Goal: Check status: Check status

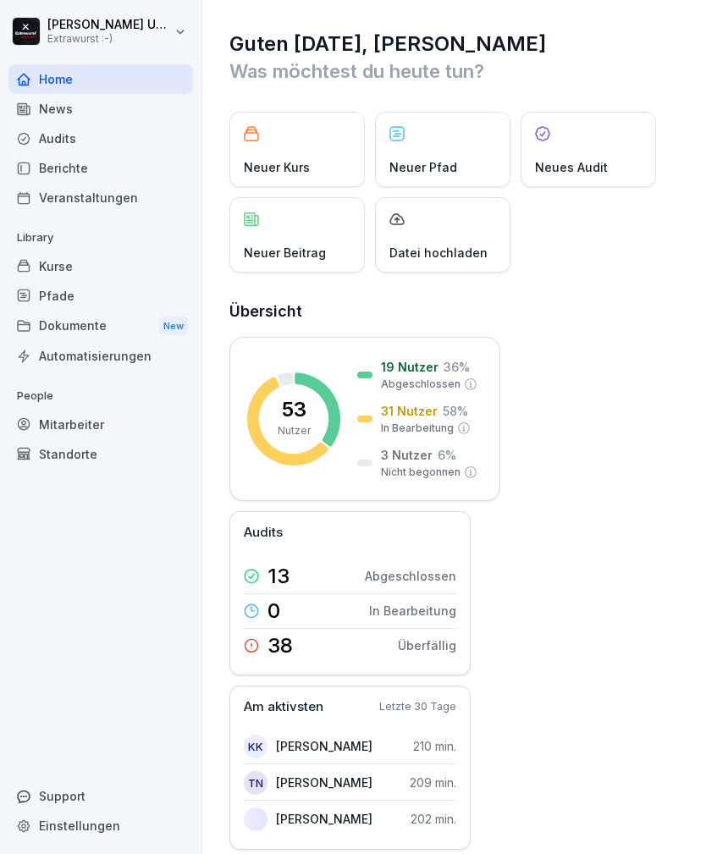
click at [302, 237] on div "Neuer Beitrag" at bounding box center [296, 234] width 135 height 75
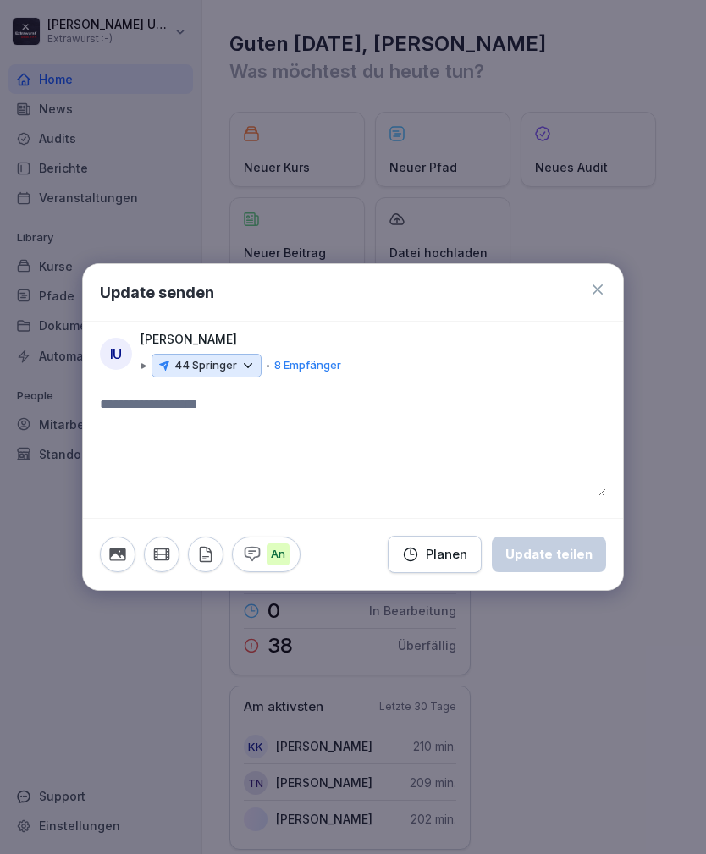
click at [244, 366] on icon at bounding box center [247, 365] width 15 height 15
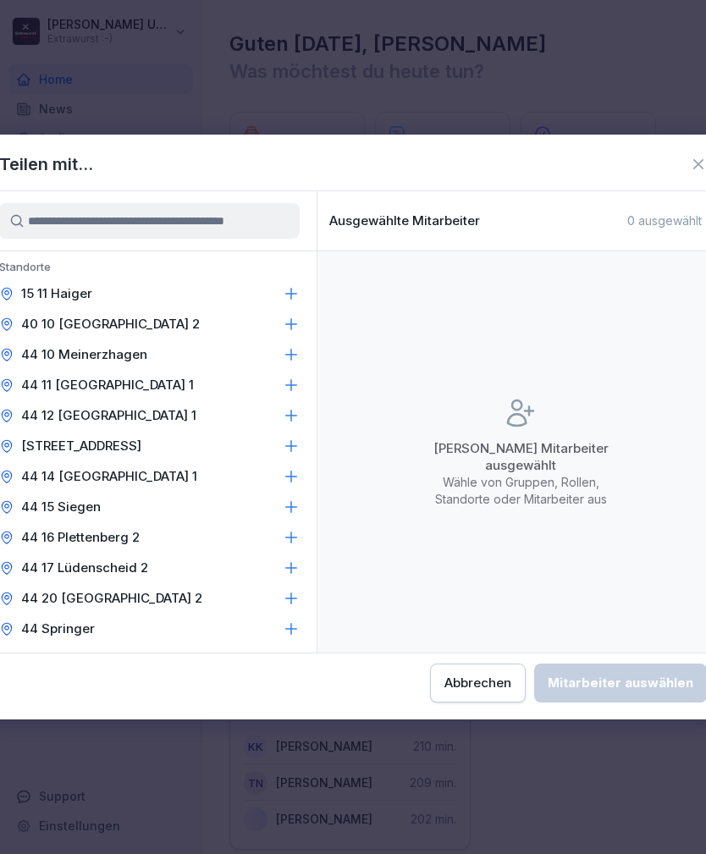
click at [291, 288] on icon at bounding box center [291, 293] width 17 height 17
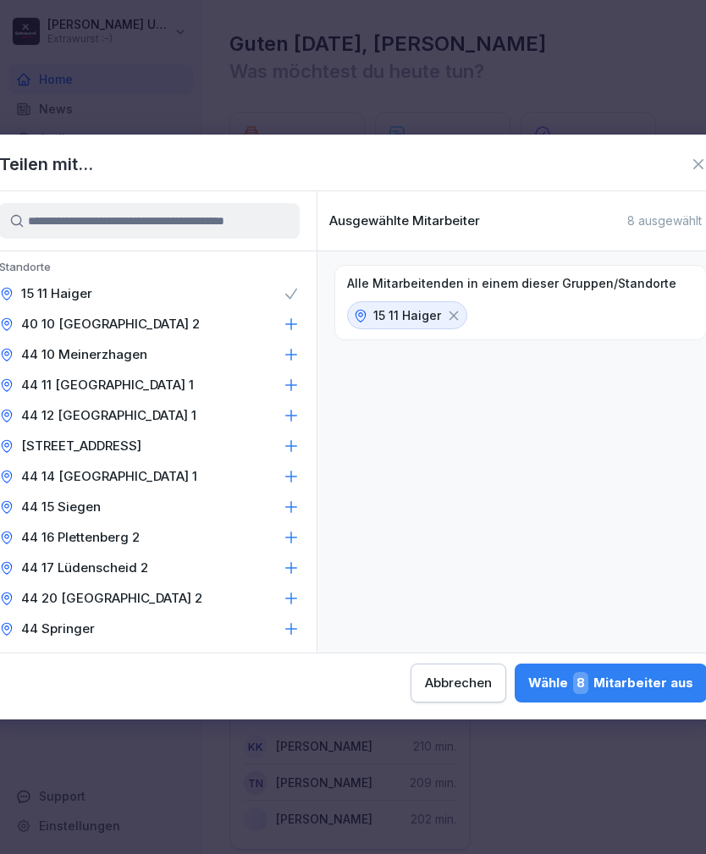
click at [292, 354] on icon at bounding box center [291, 354] width 17 height 17
click at [293, 410] on icon at bounding box center [291, 415] width 17 height 17
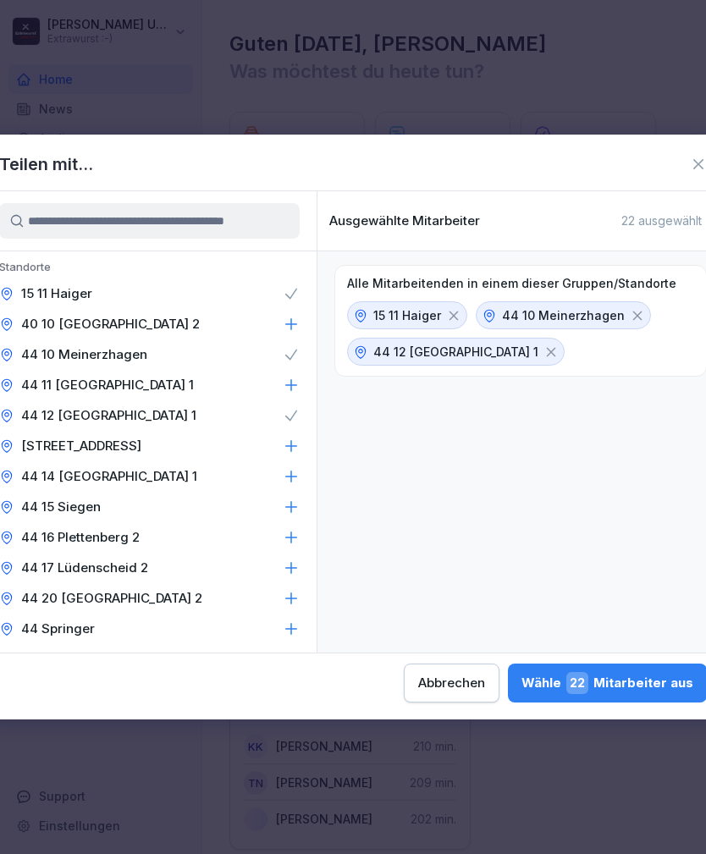
click at [290, 440] on icon at bounding box center [291, 445] width 17 height 17
click at [293, 504] on icon at bounding box center [291, 506] width 17 height 17
click at [289, 533] on icon at bounding box center [291, 537] width 17 height 17
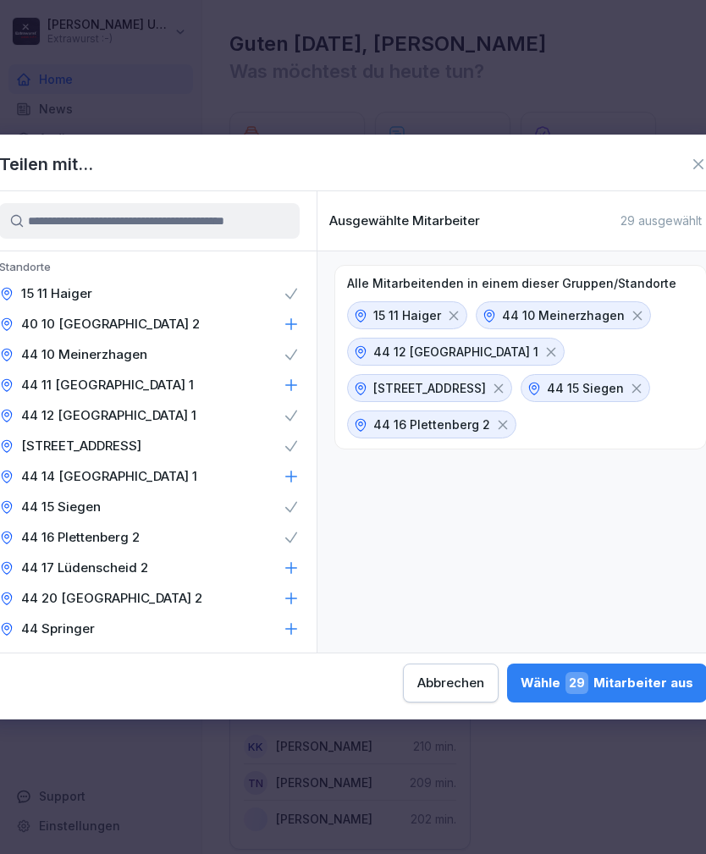
click at [520, 682] on div "Wähle 29 Mitarbeiter aus" at bounding box center [606, 683] width 173 height 22
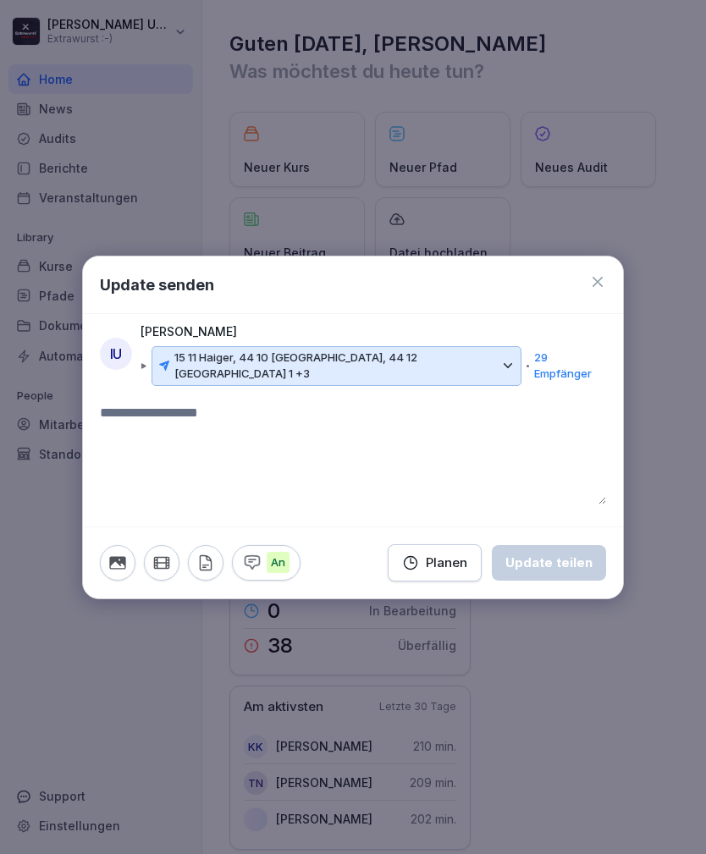
click at [228, 417] on textarea at bounding box center [353, 454] width 506 height 102
type textarea "*"
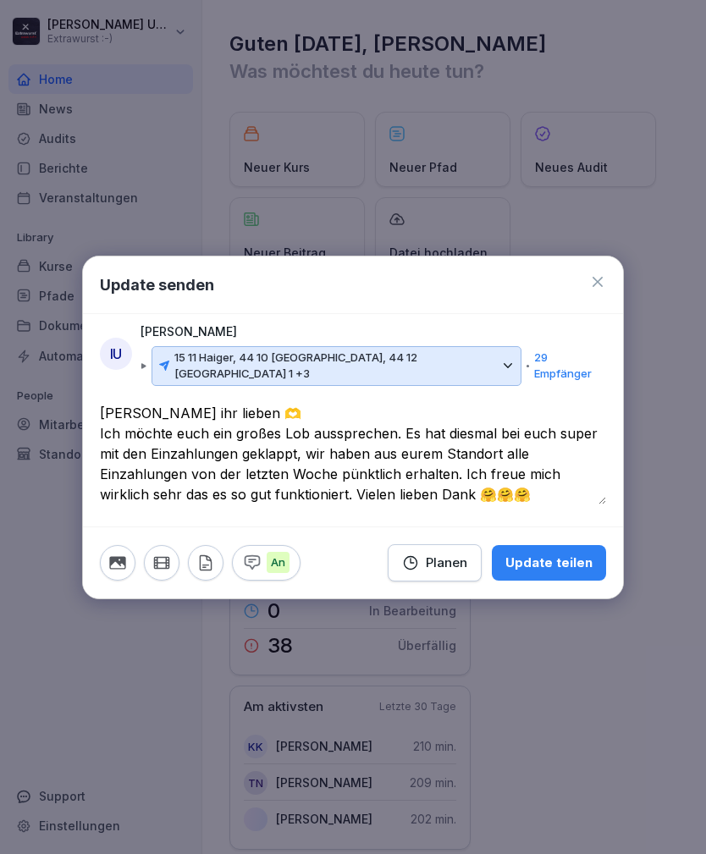
type textarea "**********"
click at [581, 553] on div "Update teilen" at bounding box center [548, 562] width 87 height 19
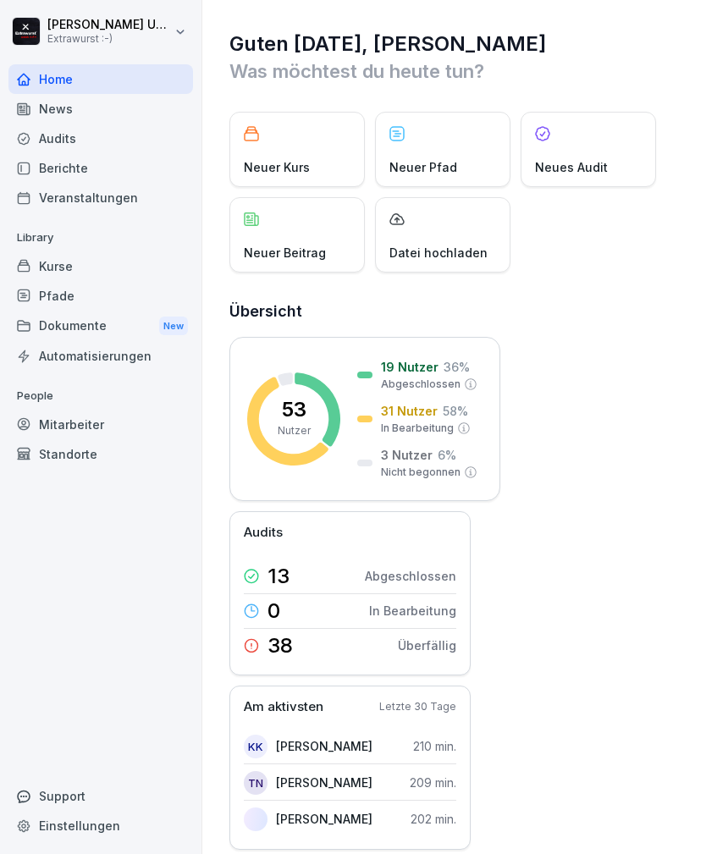
click at [283, 235] on div "Neuer Beitrag" at bounding box center [296, 234] width 135 height 75
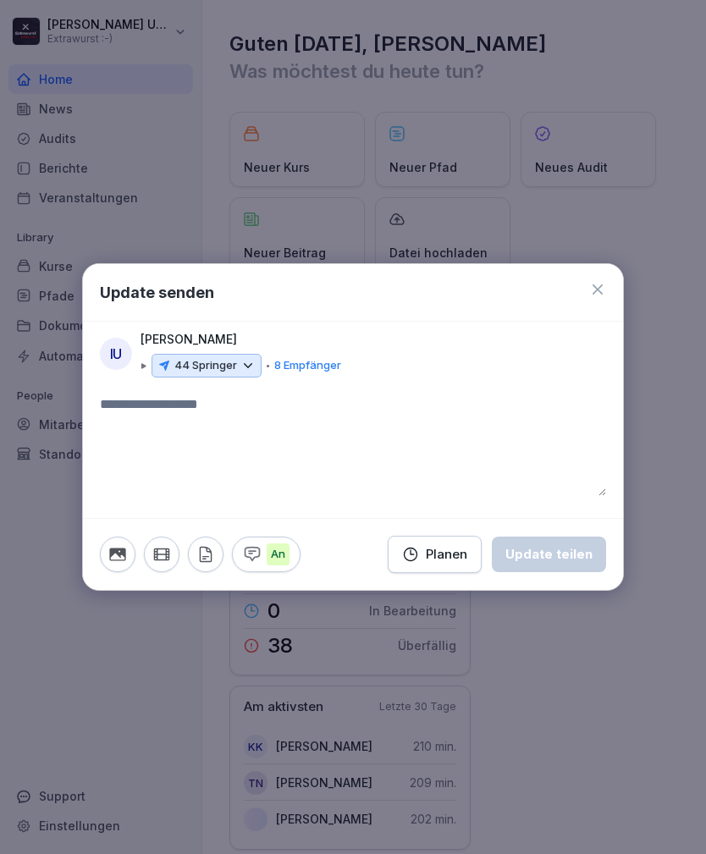
click at [246, 365] on icon at bounding box center [247, 365] width 15 height 15
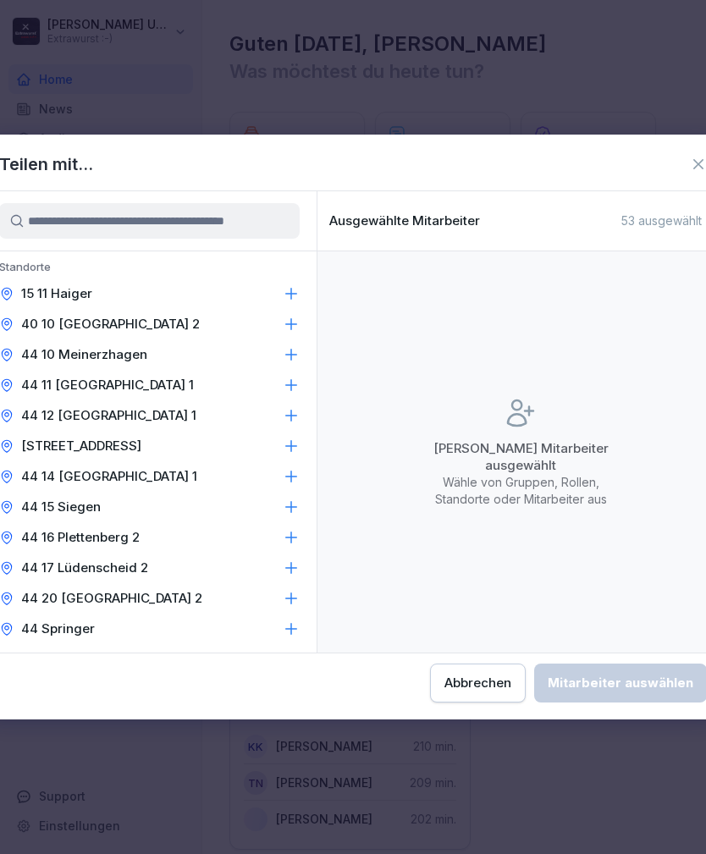
click at [79, 289] on p "15 11 Haiger" at bounding box center [56, 293] width 71 height 17
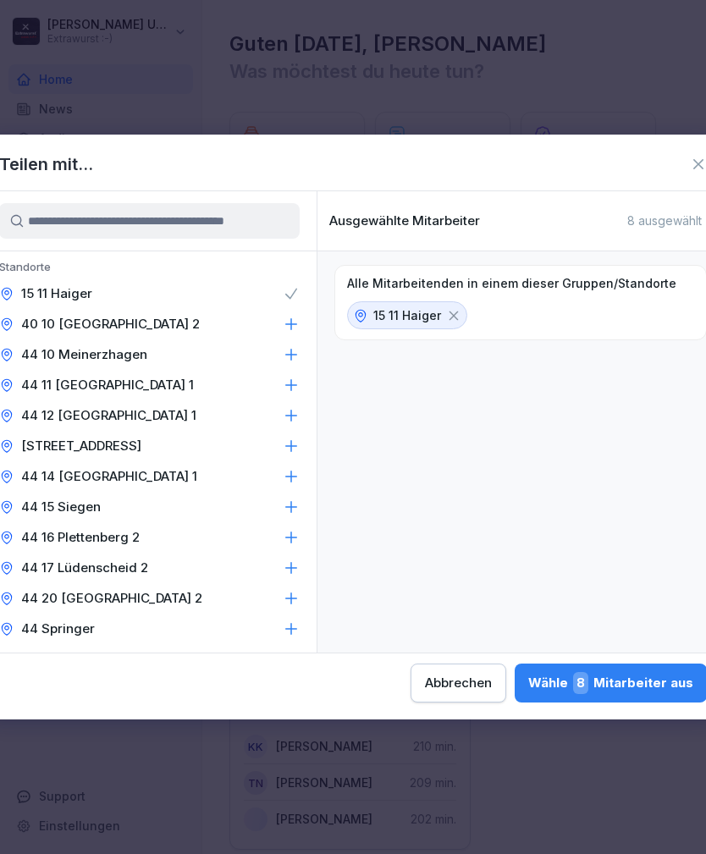
click at [92, 325] on p "40 10 [GEOGRAPHIC_DATA] 2" at bounding box center [110, 324] width 179 height 17
click at [86, 356] on p "44 10 Meinerzhagen" at bounding box center [84, 354] width 126 height 17
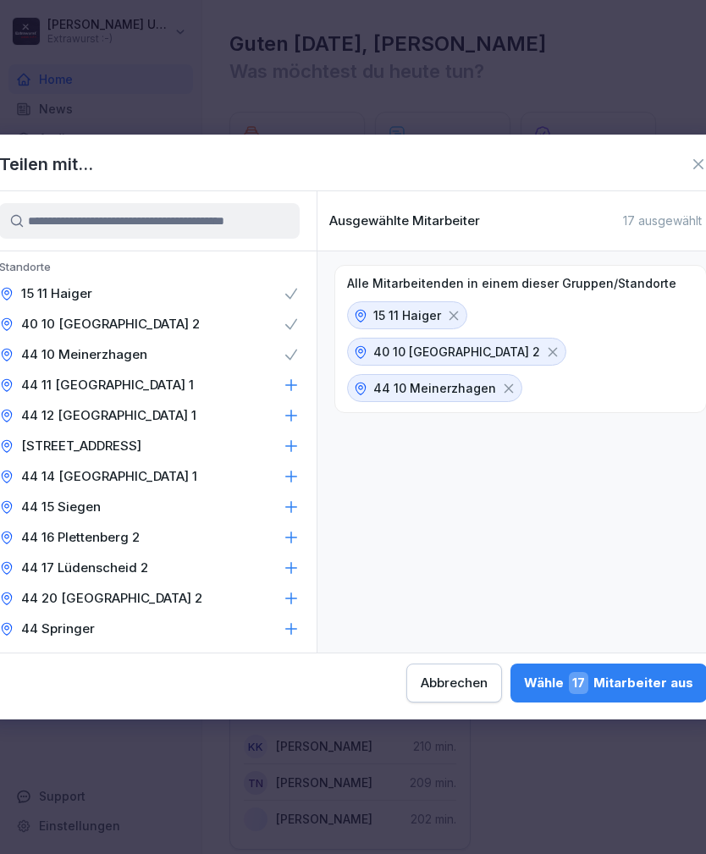
click at [74, 382] on p "44 11 [GEOGRAPHIC_DATA] 1" at bounding box center [107, 384] width 173 height 17
click at [70, 408] on p "44 12 [GEOGRAPHIC_DATA] 1" at bounding box center [108, 415] width 175 height 17
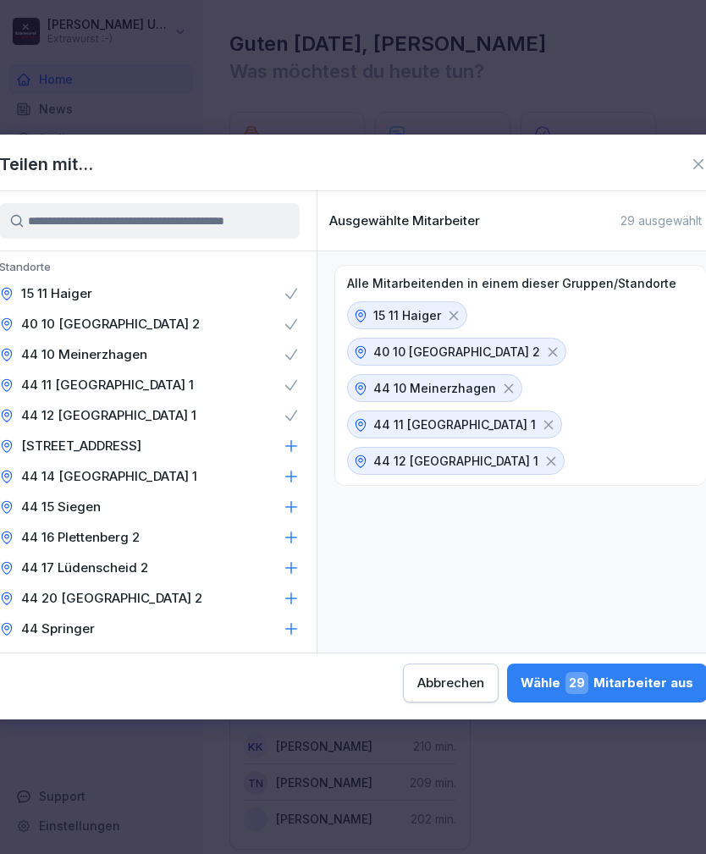
click at [75, 443] on p "[STREET_ADDRESS]" at bounding box center [81, 445] width 120 height 17
click at [80, 470] on p "44 14 [GEOGRAPHIC_DATA] 1" at bounding box center [109, 476] width 176 height 17
click at [72, 499] on p "44 15 Siegen" at bounding box center [61, 506] width 80 height 17
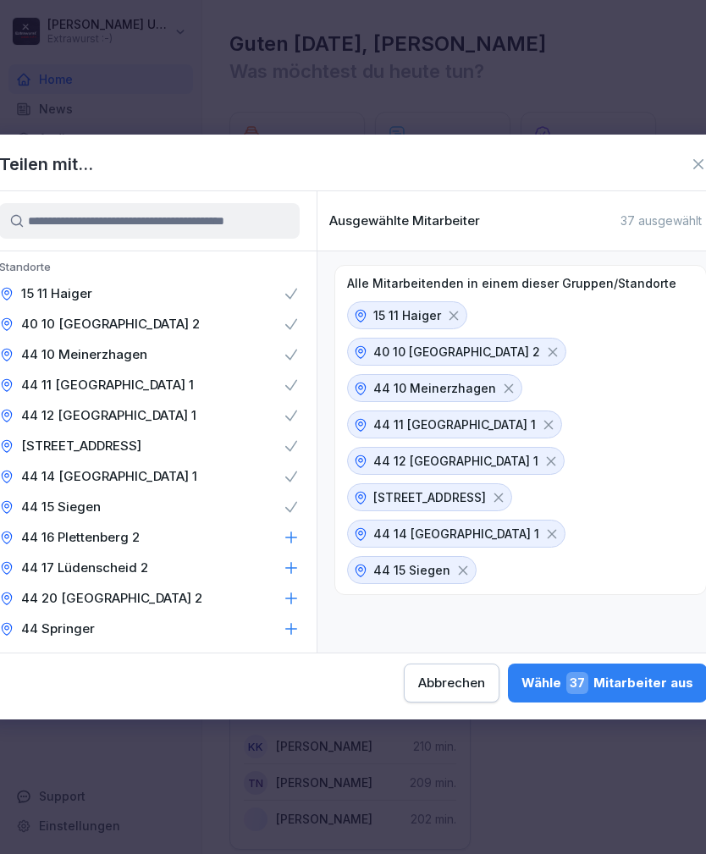
click at [86, 527] on div "44 16 Plettenberg 2" at bounding box center [149, 537] width 334 height 30
click at [93, 557] on div "44 17 Lüdenscheid 2" at bounding box center [149, 567] width 334 height 30
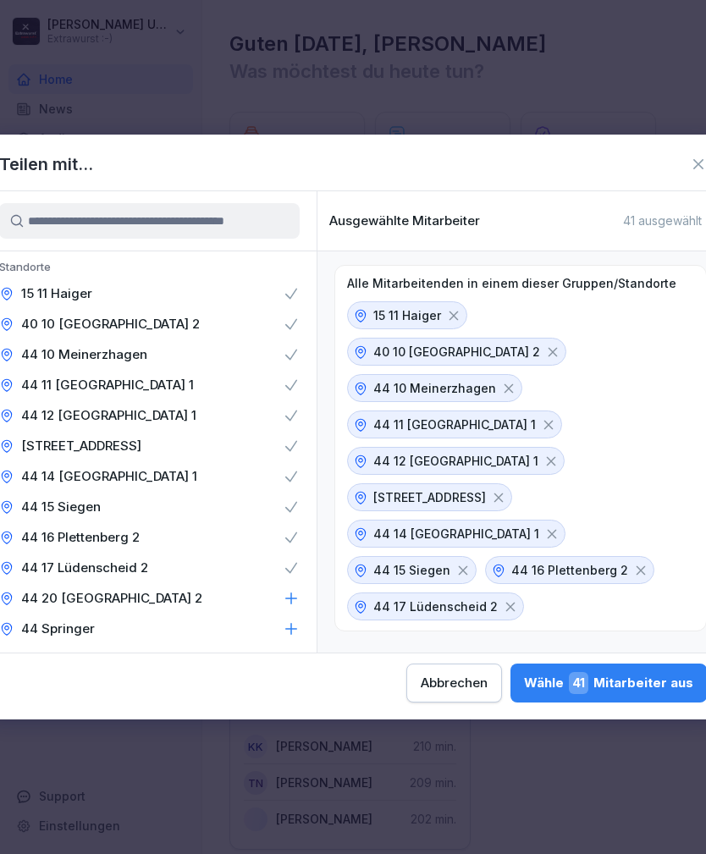
click at [82, 591] on p "44 20 [GEOGRAPHIC_DATA] 2" at bounding box center [111, 598] width 181 height 17
click at [66, 617] on div "44 Springer" at bounding box center [149, 628] width 334 height 30
click at [519, 683] on div "Wähle 48 Mitarbeiter aus" at bounding box center [605, 683] width 173 height 22
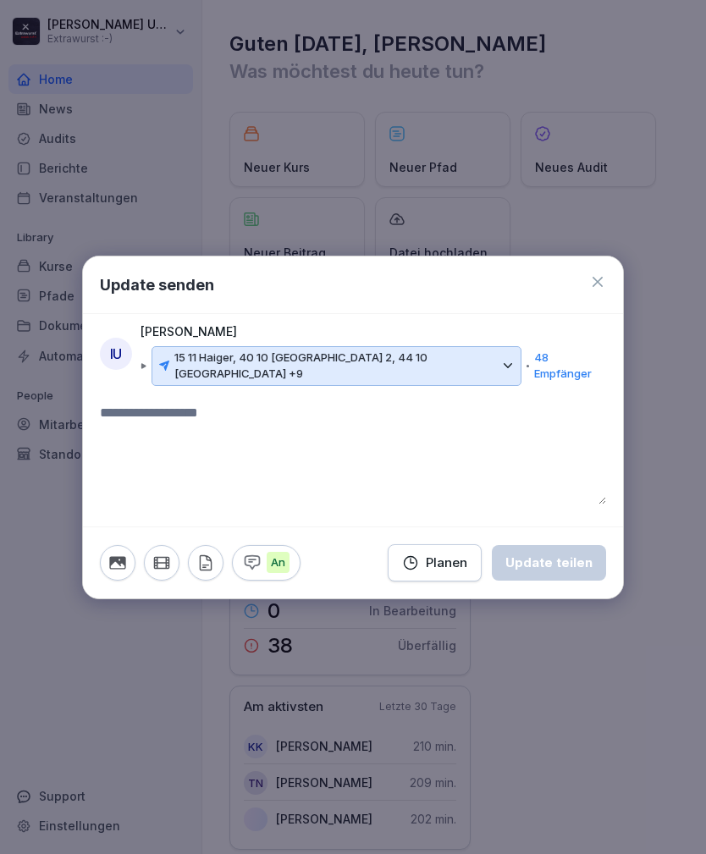
click at [235, 410] on textarea at bounding box center [353, 454] width 506 height 102
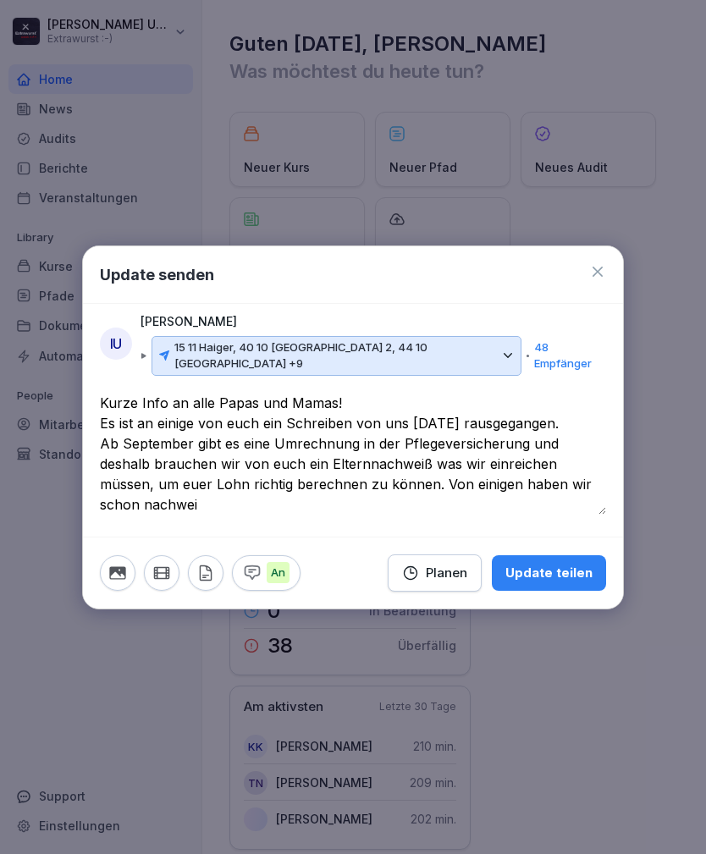
click at [426, 456] on textarea "**********" at bounding box center [353, 454] width 506 height 122
click at [207, 502] on textarea "**********" at bounding box center [353, 454] width 506 height 122
click at [404, 497] on textarea "**********" at bounding box center [353, 454] width 506 height 122
click at [464, 511] on textarea "**********" at bounding box center [353, 454] width 506 height 122
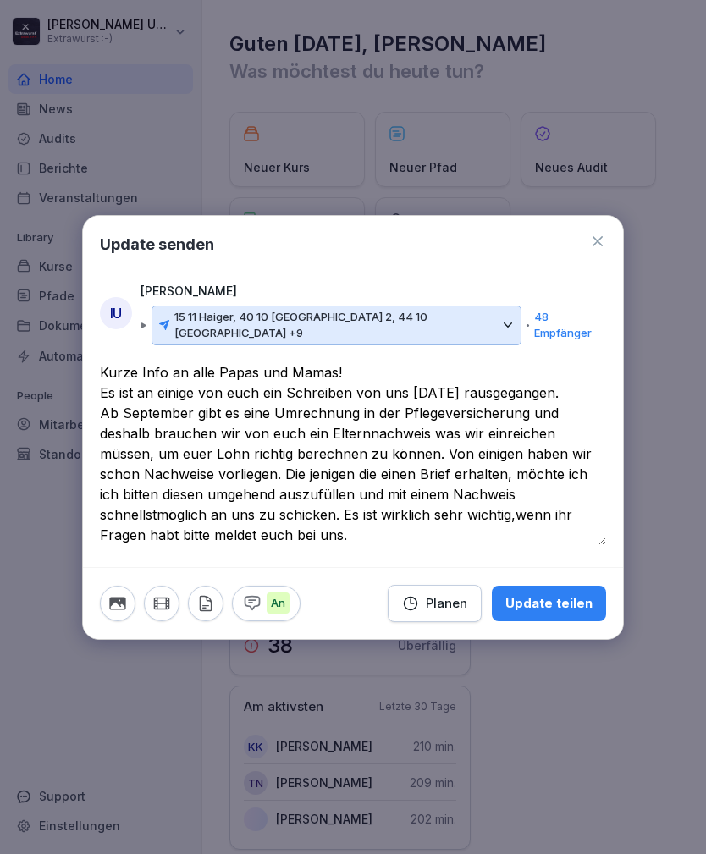
click at [516, 513] on textarea "**********" at bounding box center [353, 453] width 506 height 183
click at [360, 539] on textarea "**********" at bounding box center [353, 453] width 506 height 183
click at [588, 474] on textarea "**********" at bounding box center [353, 453] width 506 height 183
click at [589, 468] on textarea "**********" at bounding box center [353, 453] width 506 height 183
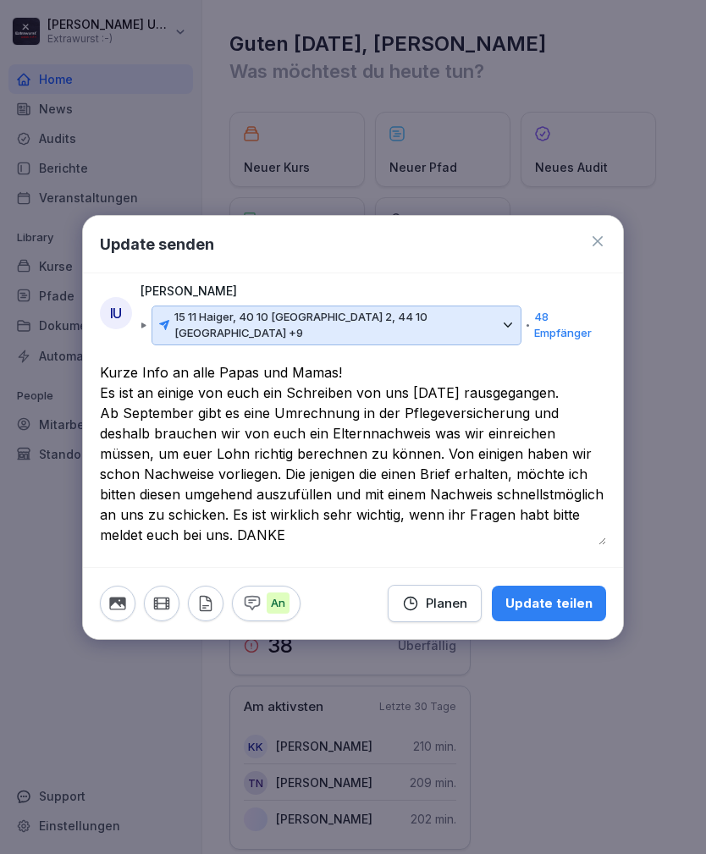
click at [490, 542] on textarea "**********" at bounding box center [353, 453] width 506 height 183
type textarea "**********"
click at [568, 604] on div "Update teilen" at bounding box center [548, 603] width 87 height 19
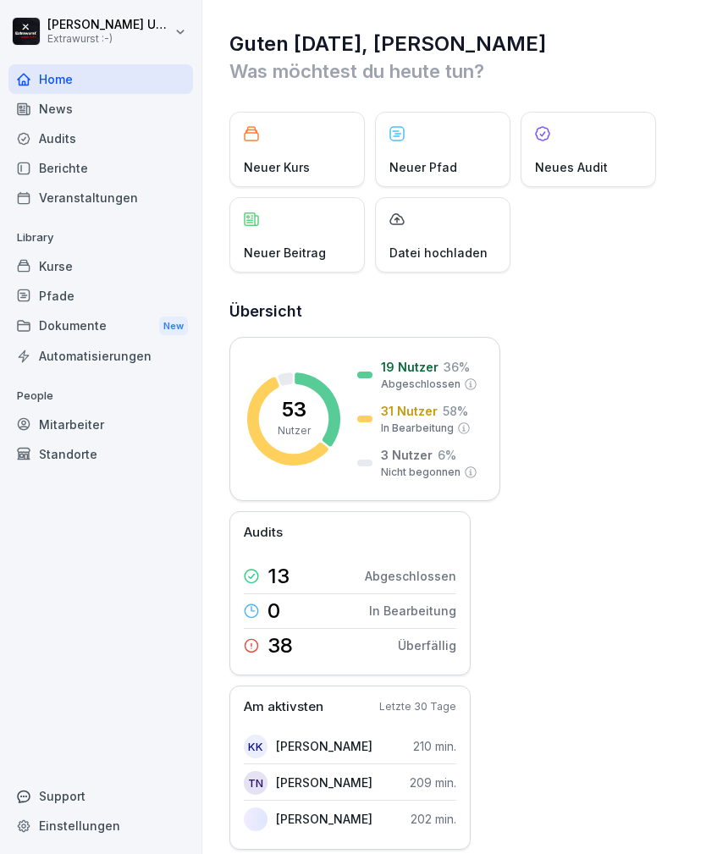
click at [102, 110] on div "News" at bounding box center [100, 109] width 184 height 30
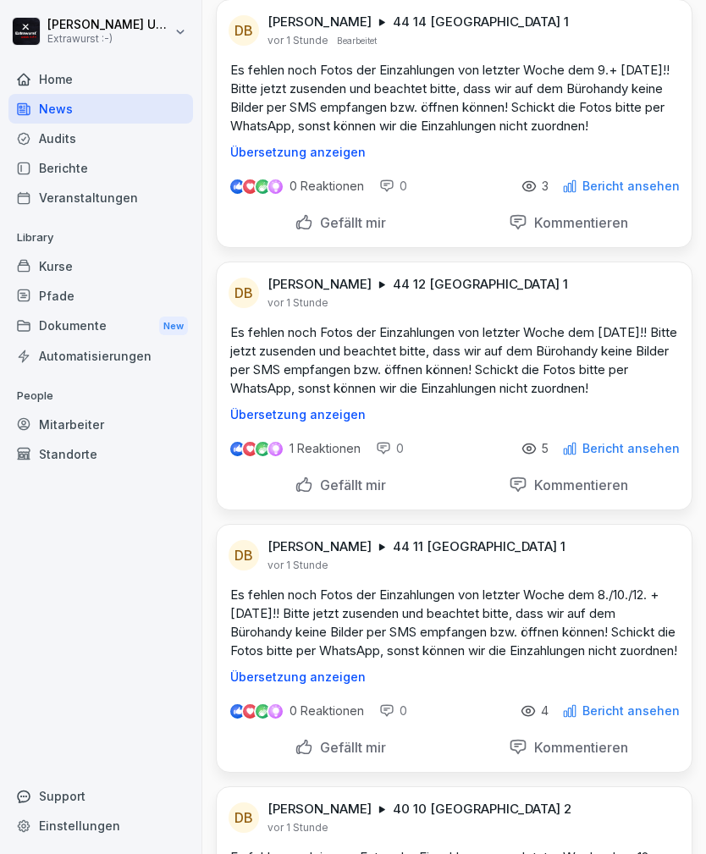
scroll to position [1529, 0]
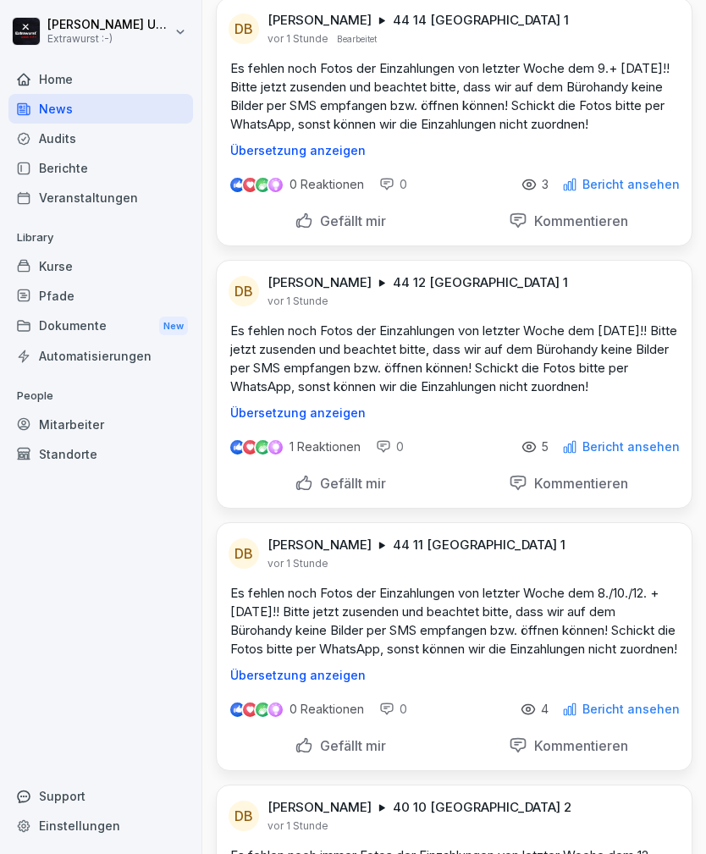
click at [536, 454] on icon at bounding box center [528, 446] width 15 height 15
click at [628, 453] on p "Bericht ansehen" at bounding box center [630, 447] width 97 height 14
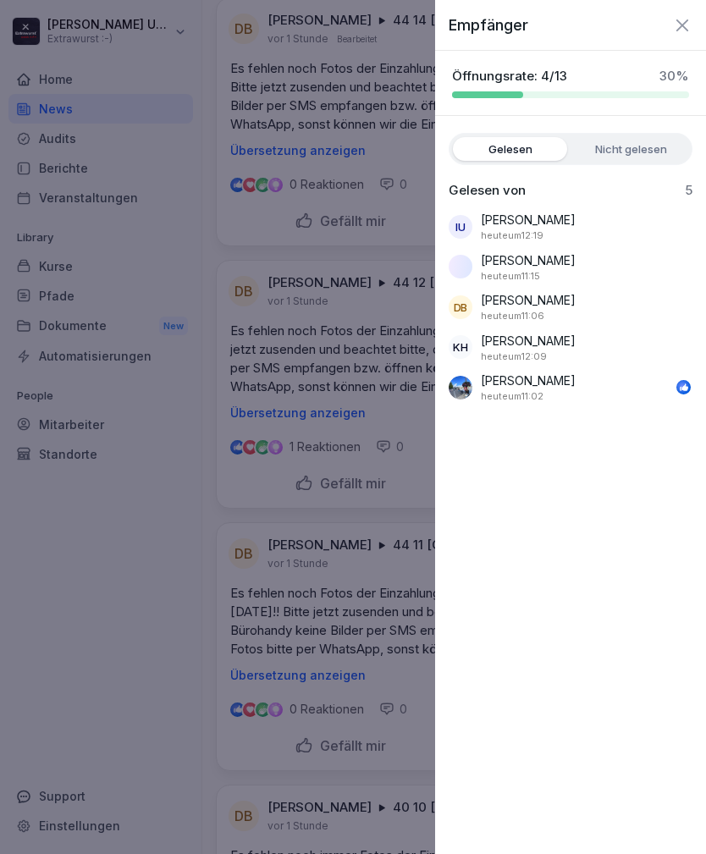
click at [685, 16] on icon "button" at bounding box center [682, 25] width 20 height 20
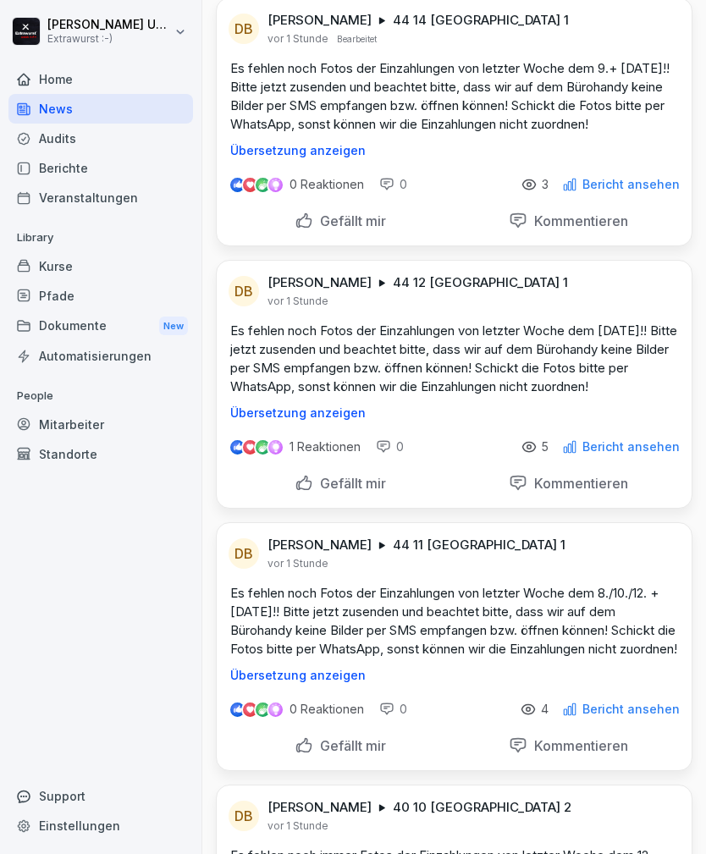
click at [344, 453] on p "1 Reaktionen" at bounding box center [324, 447] width 71 height 14
click at [300, 453] on p "1 Reaktionen" at bounding box center [324, 447] width 71 height 14
click at [643, 191] on p "Bericht ansehen" at bounding box center [630, 185] width 97 height 14
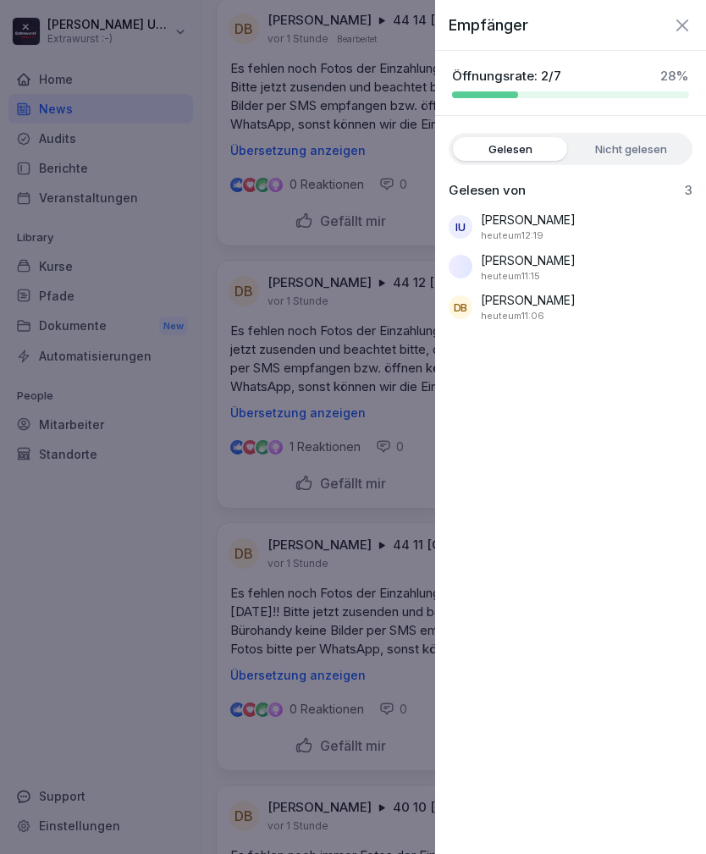
click at [407, 478] on div at bounding box center [353, 427] width 706 height 854
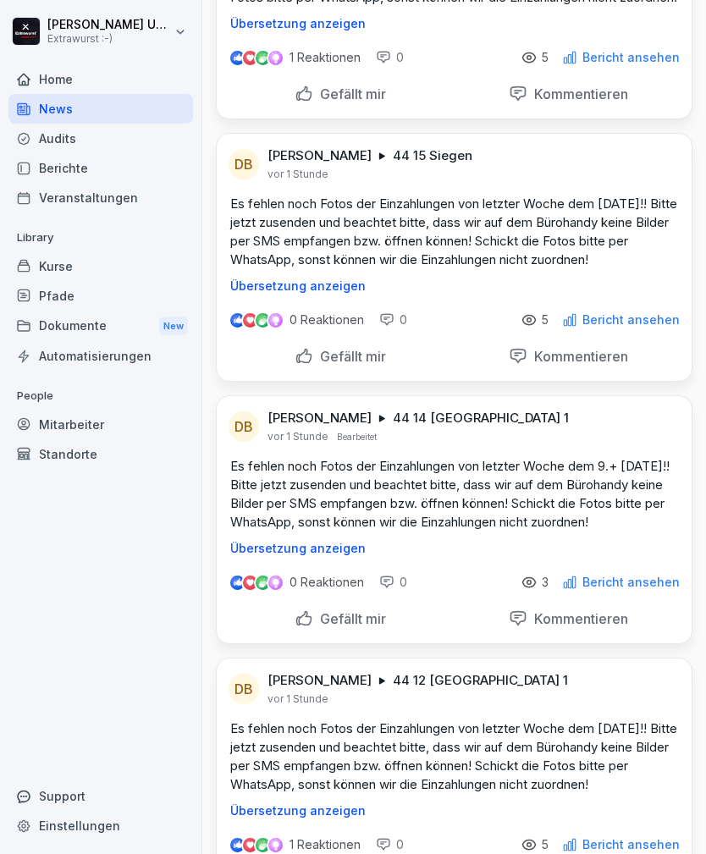
scroll to position [1120, 0]
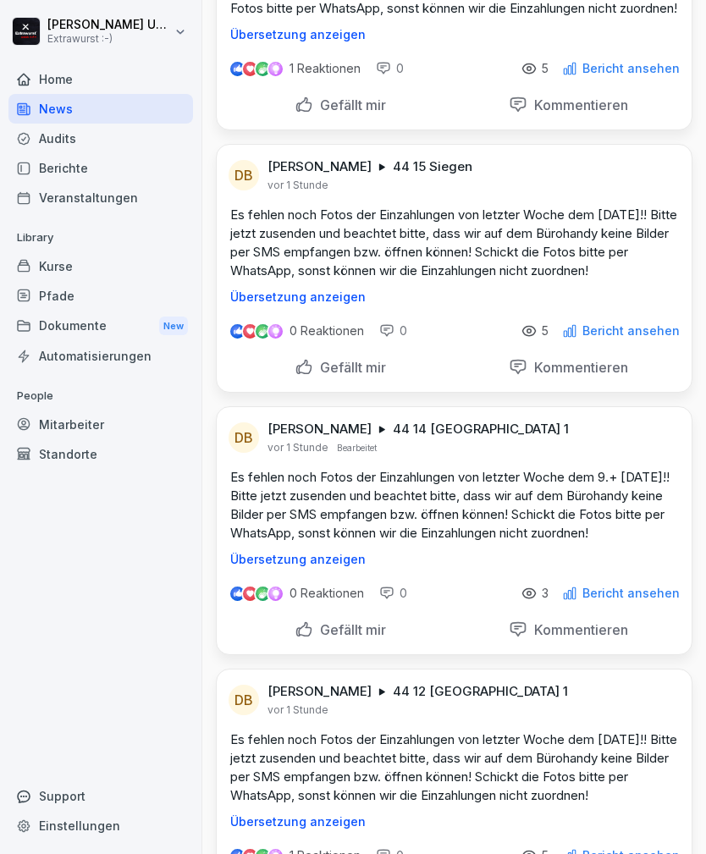
click at [628, 338] on p "Bericht ansehen" at bounding box center [630, 331] width 97 height 14
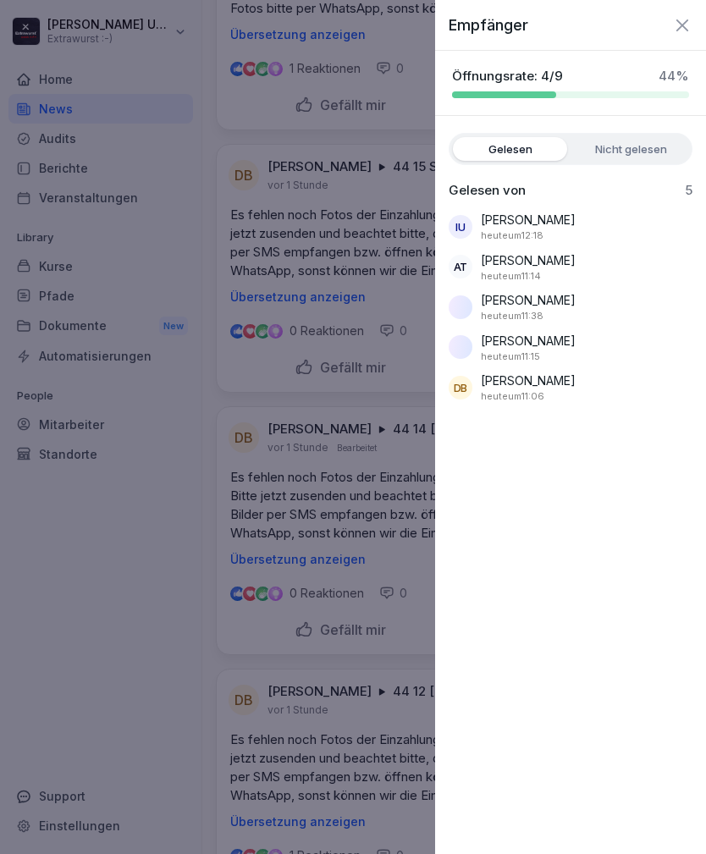
click at [681, 22] on icon "button" at bounding box center [682, 25] width 20 height 20
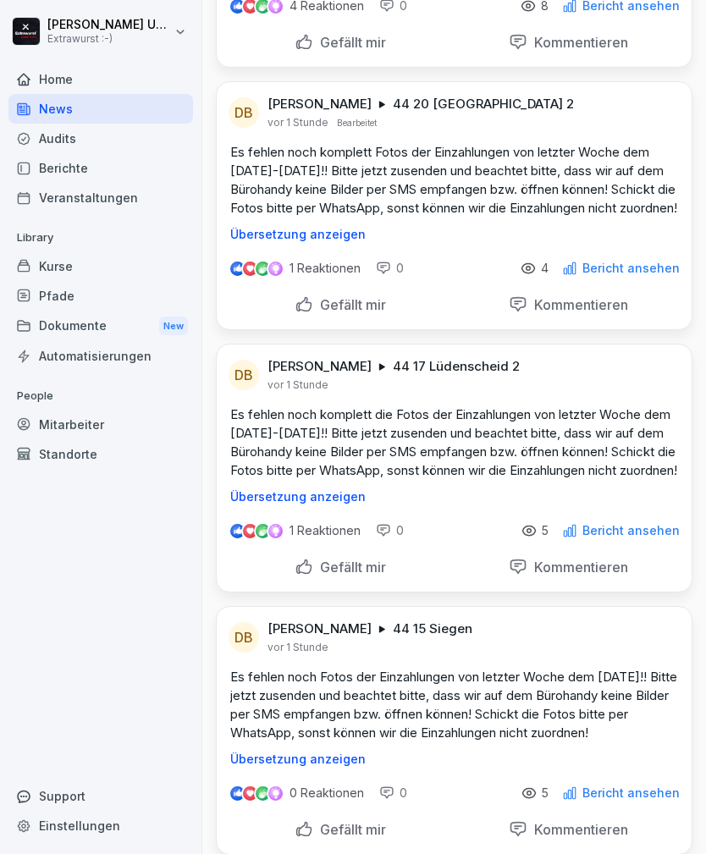
scroll to position [657, 0]
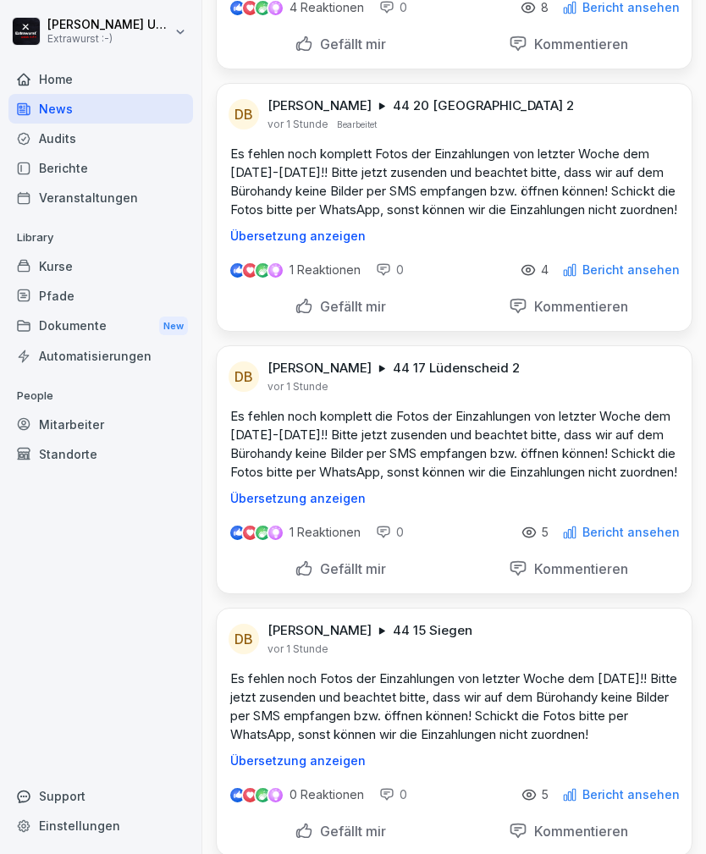
click at [646, 539] on p "Bericht ansehen" at bounding box center [630, 532] width 97 height 14
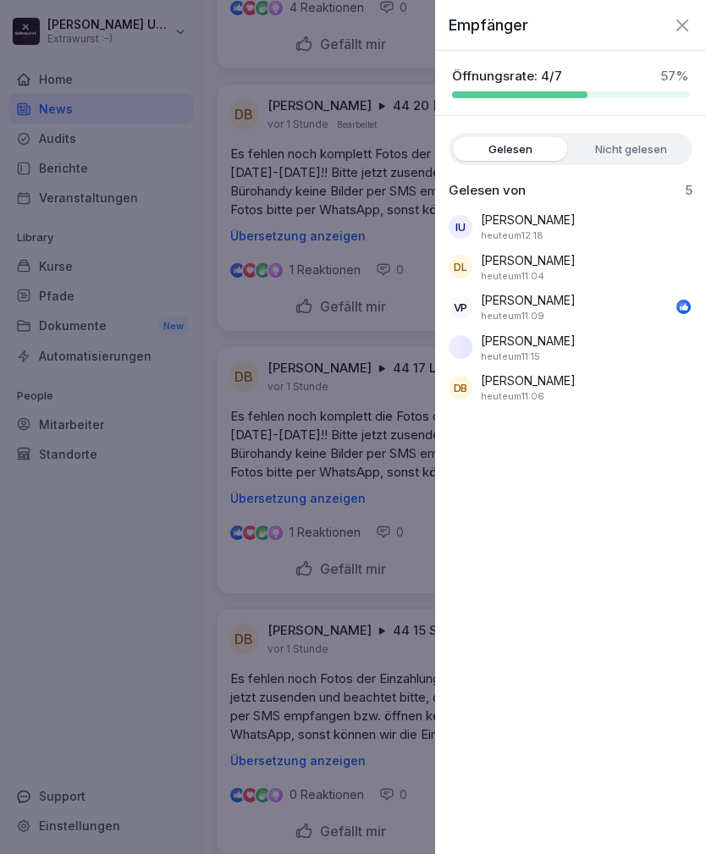
click at [686, 22] on icon "button" at bounding box center [682, 25] width 20 height 20
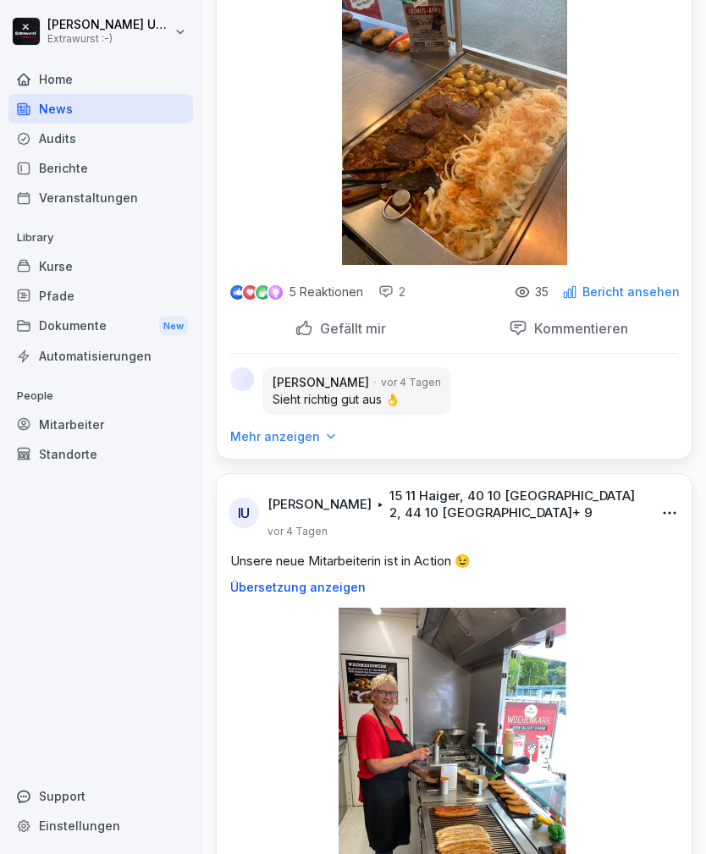
scroll to position [3731, 0]
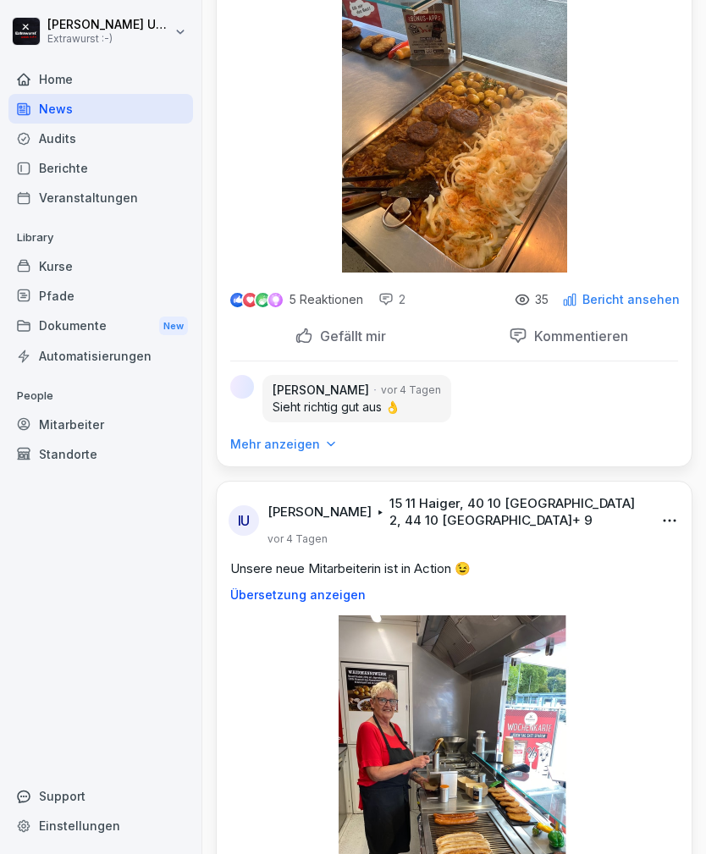
click at [625, 306] on p "Bericht ansehen" at bounding box center [630, 300] width 97 height 14
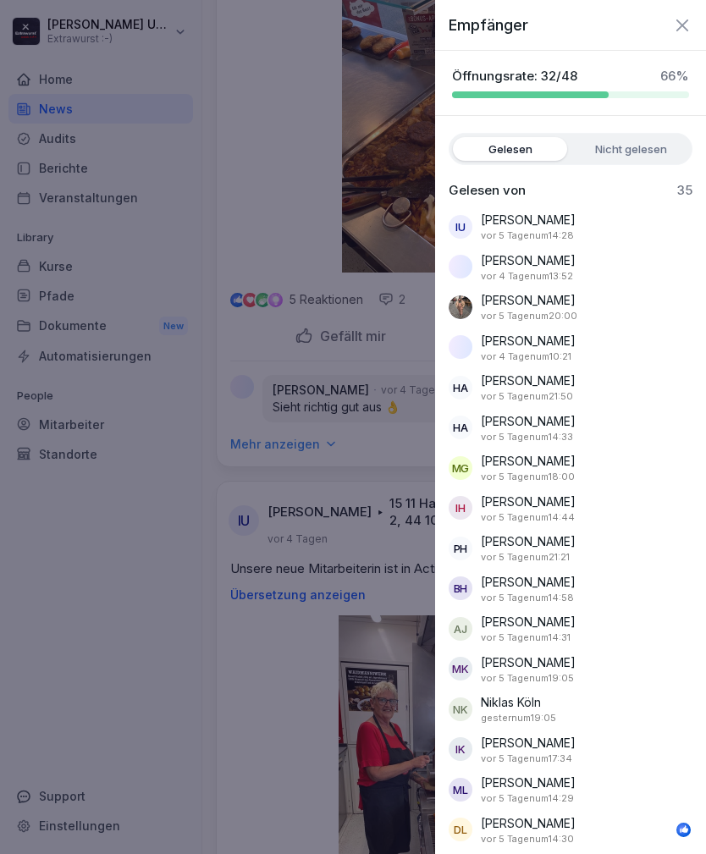
scroll to position [0, 0]
click at [684, 20] on icon "button" at bounding box center [682, 25] width 20 height 20
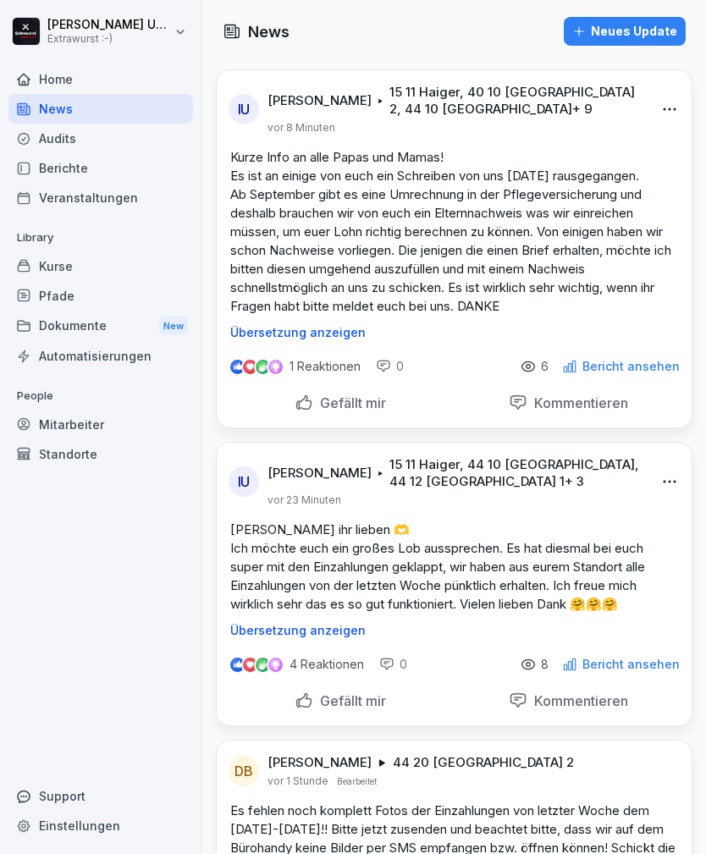
click at [74, 162] on div "Berichte" at bounding box center [100, 168] width 184 height 30
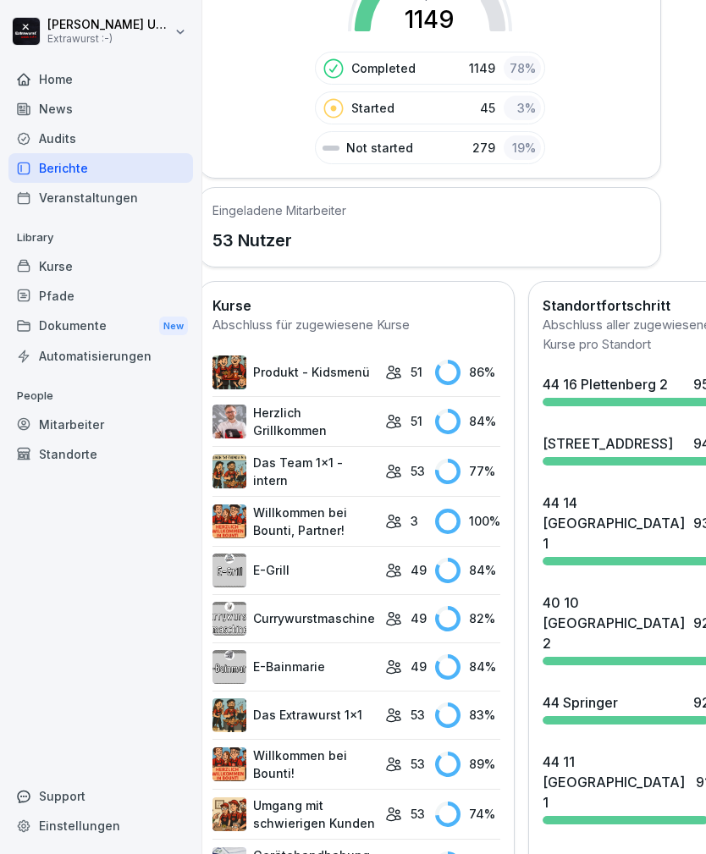
scroll to position [445, 25]
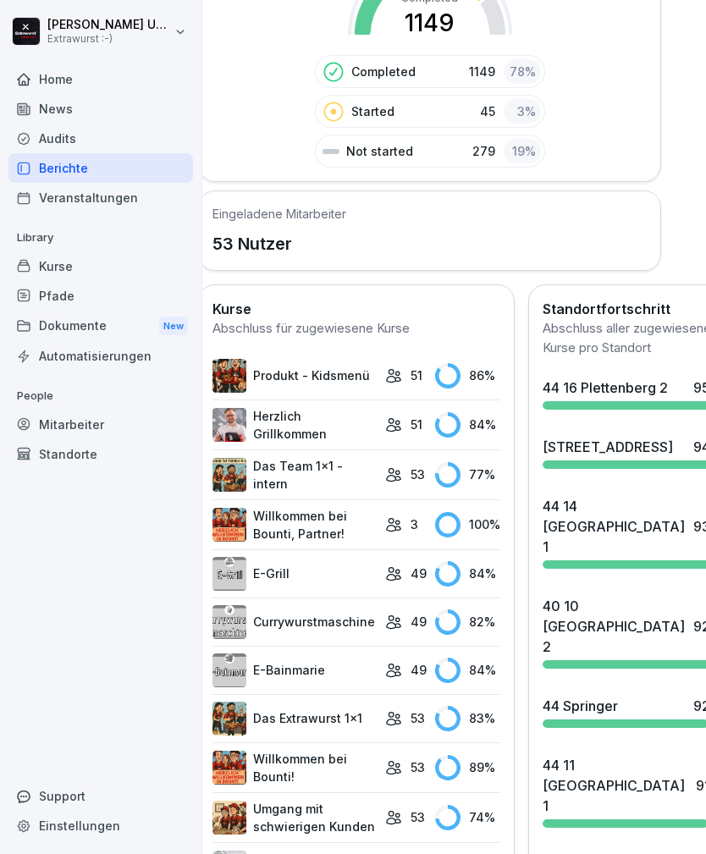
click at [91, 423] on div "Mitarbeiter" at bounding box center [100, 424] width 184 height 30
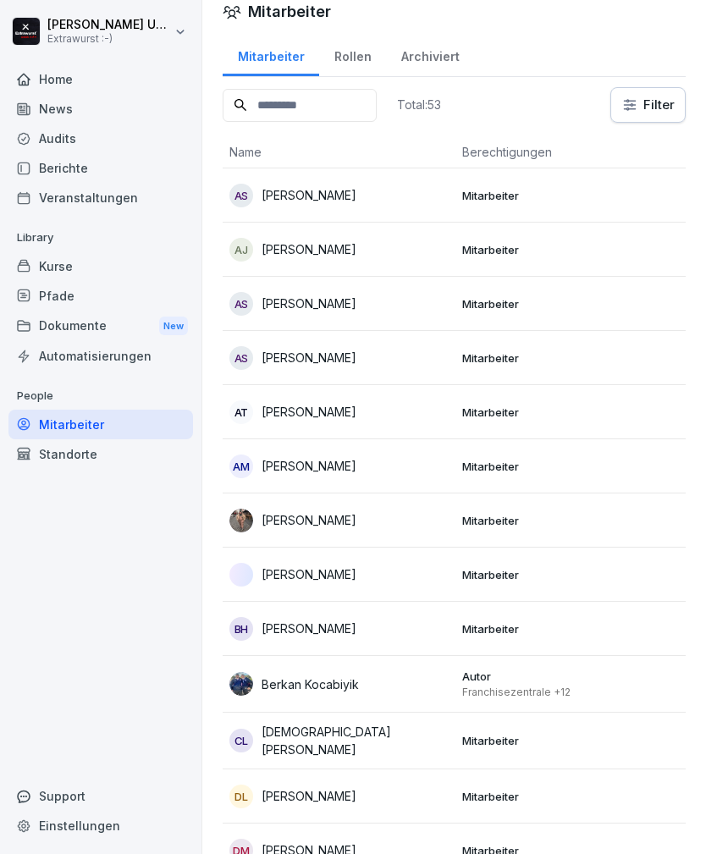
click at [321, 194] on p "[PERSON_NAME]" at bounding box center [308, 195] width 95 height 18
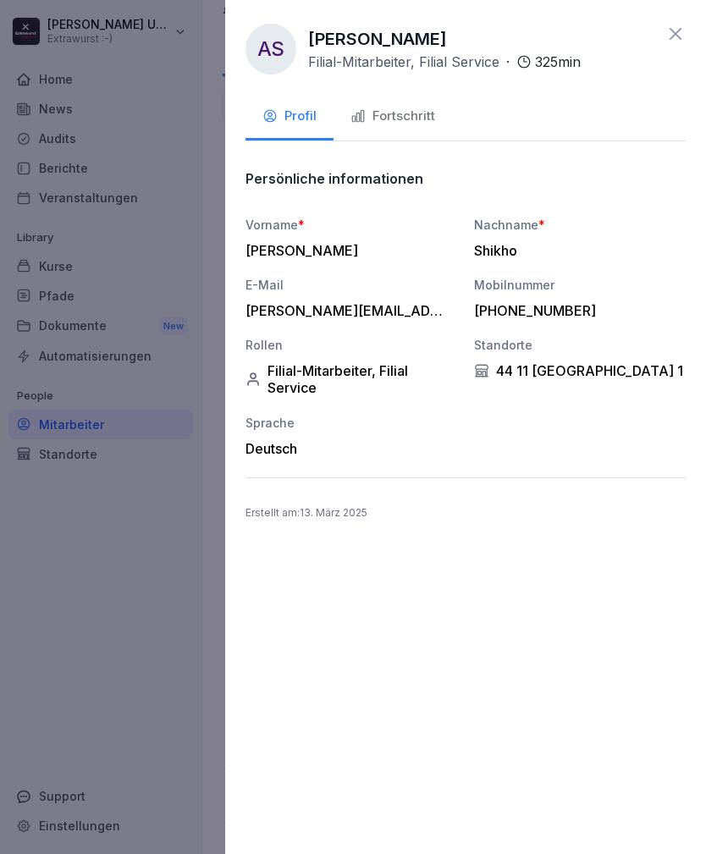
click at [415, 113] on div "Fortschritt" at bounding box center [392, 116] width 85 height 19
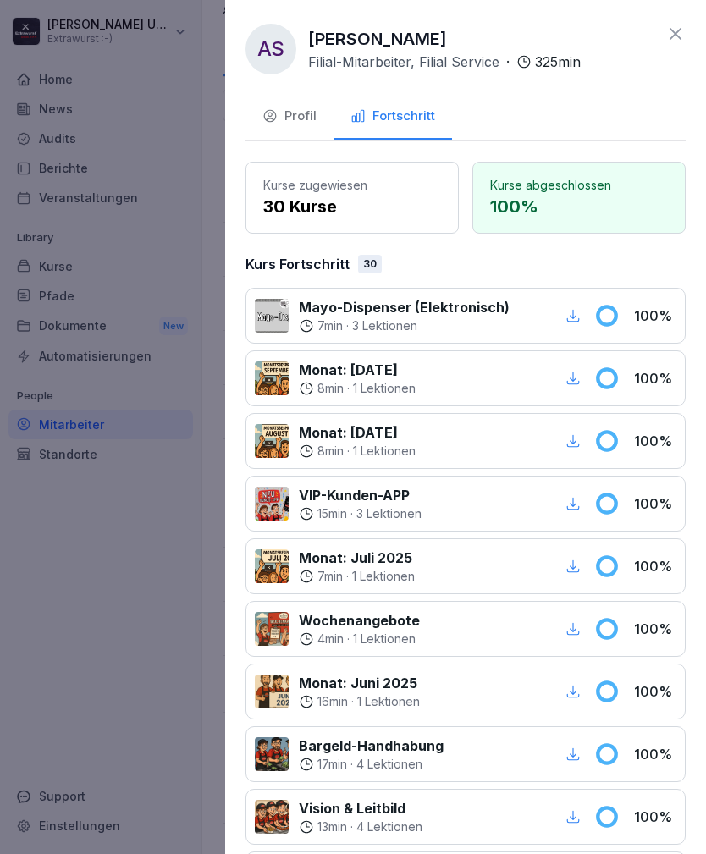
click at [679, 25] on icon at bounding box center [675, 34] width 20 height 20
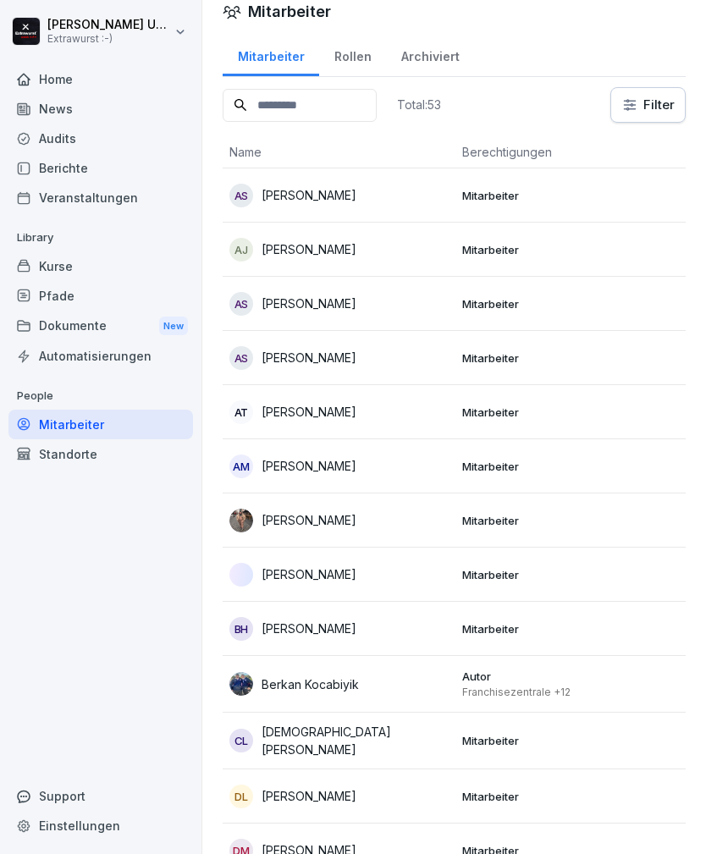
click at [378, 464] on div "AM [PERSON_NAME]" at bounding box center [338, 466] width 219 height 24
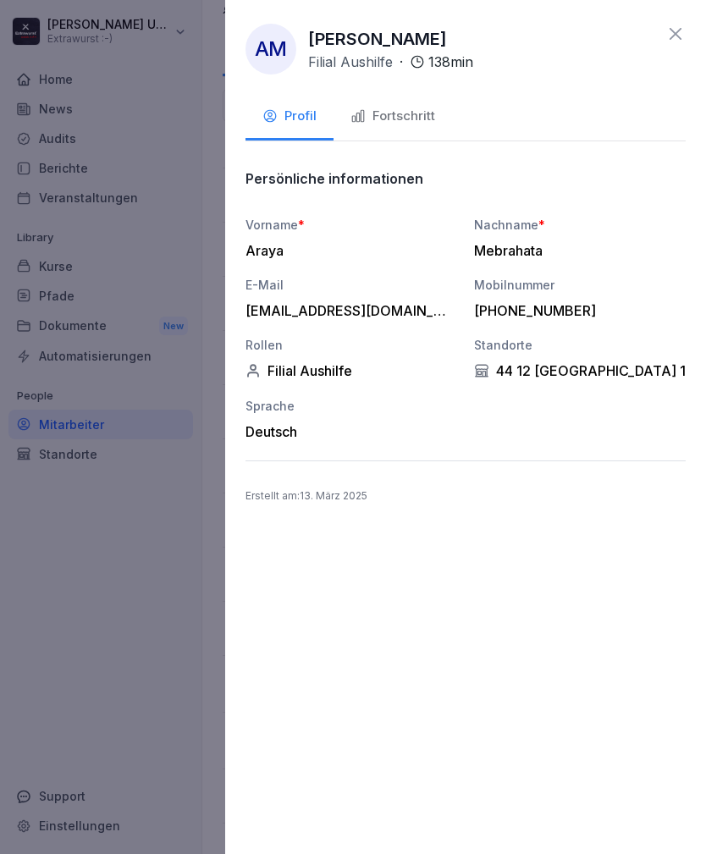
click at [407, 122] on div "Fortschritt" at bounding box center [392, 116] width 85 height 19
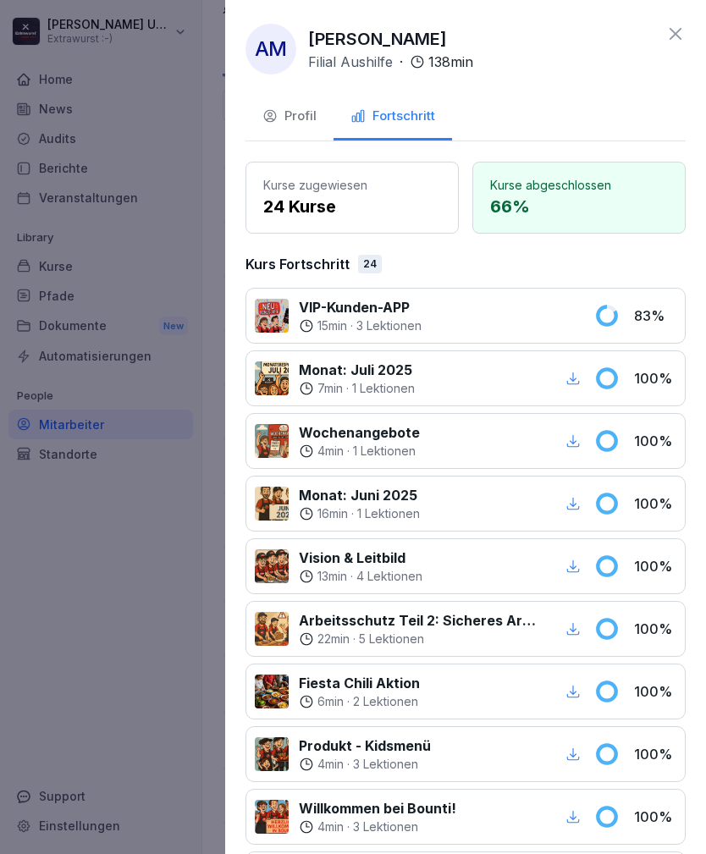
click at [673, 37] on icon at bounding box center [675, 34] width 12 height 12
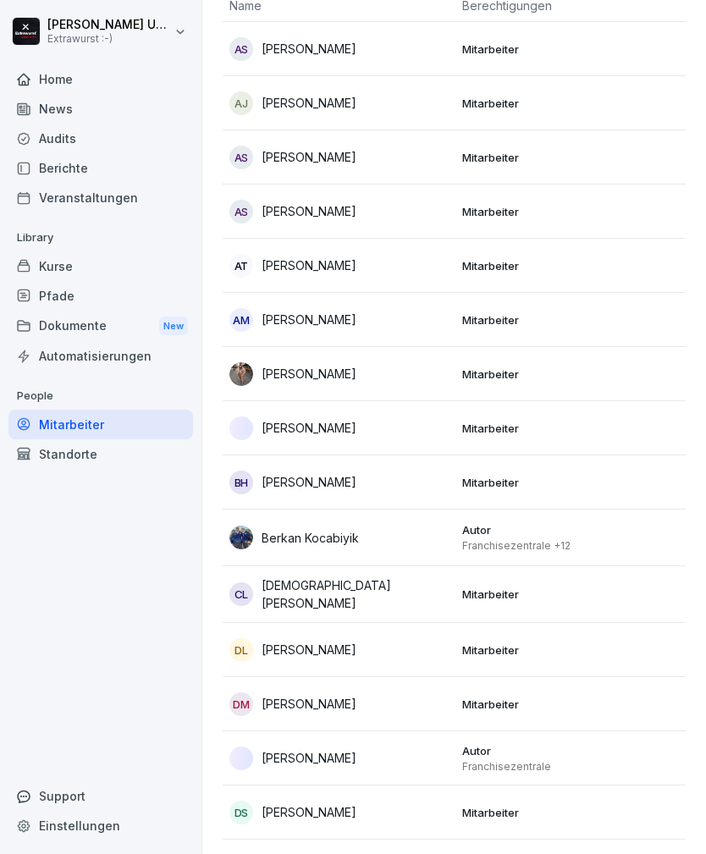
scroll to position [172, 0]
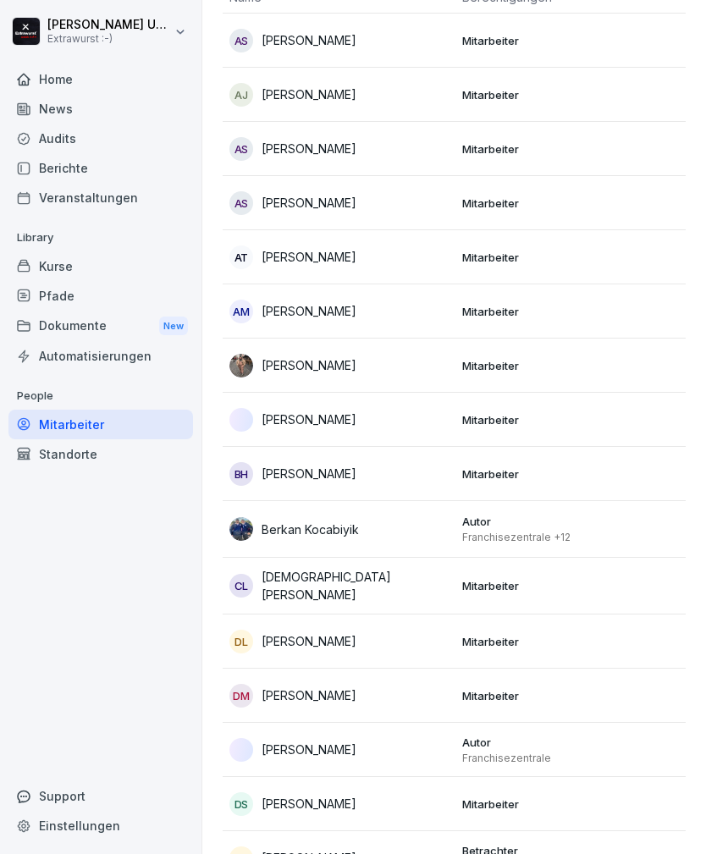
click at [423, 430] on div "[PERSON_NAME]" at bounding box center [338, 420] width 219 height 24
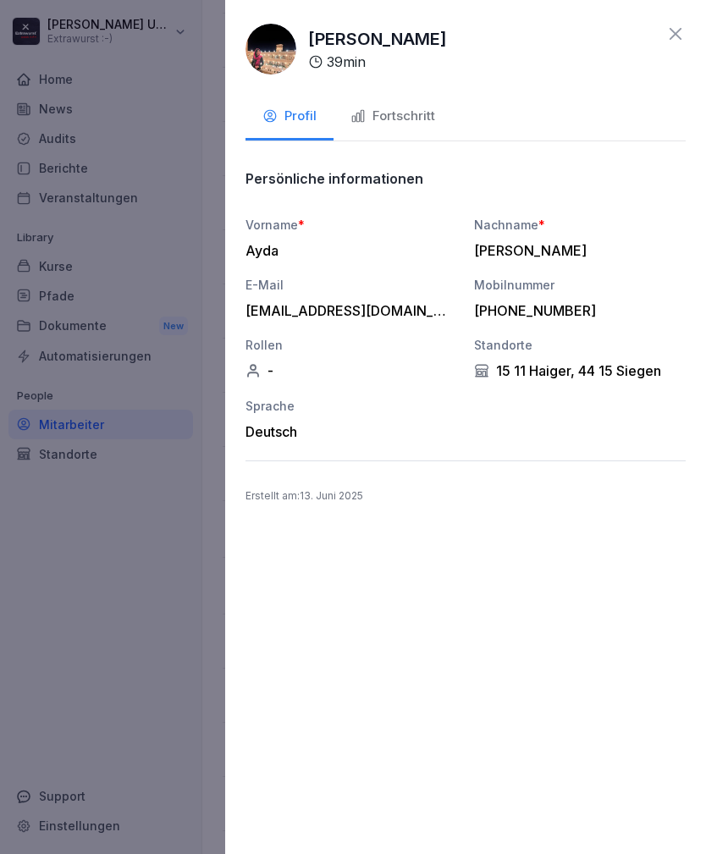
click at [420, 113] on div "Fortschritt" at bounding box center [392, 116] width 85 height 19
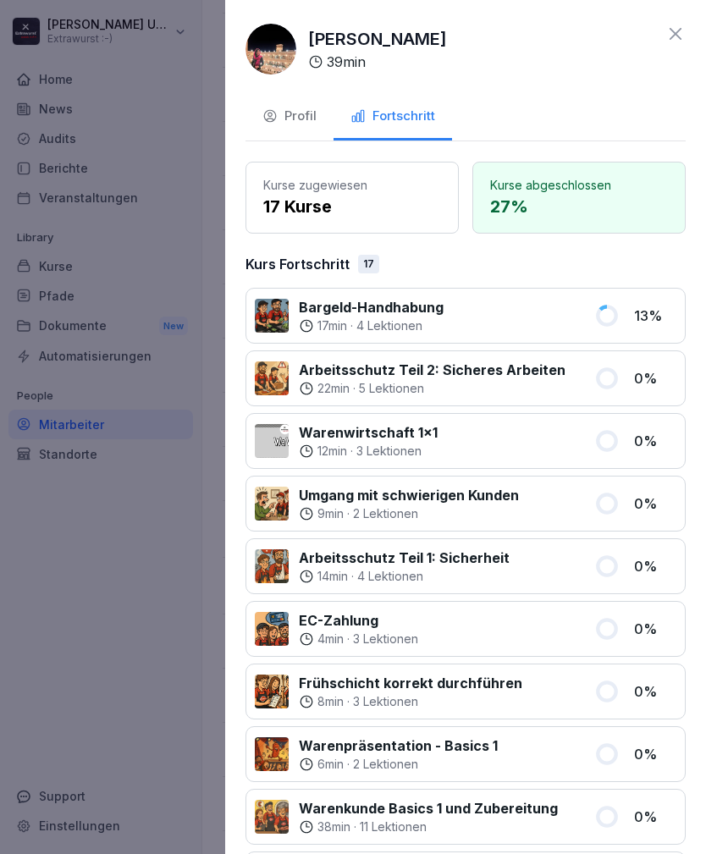
click at [679, 32] on icon at bounding box center [675, 34] width 20 height 20
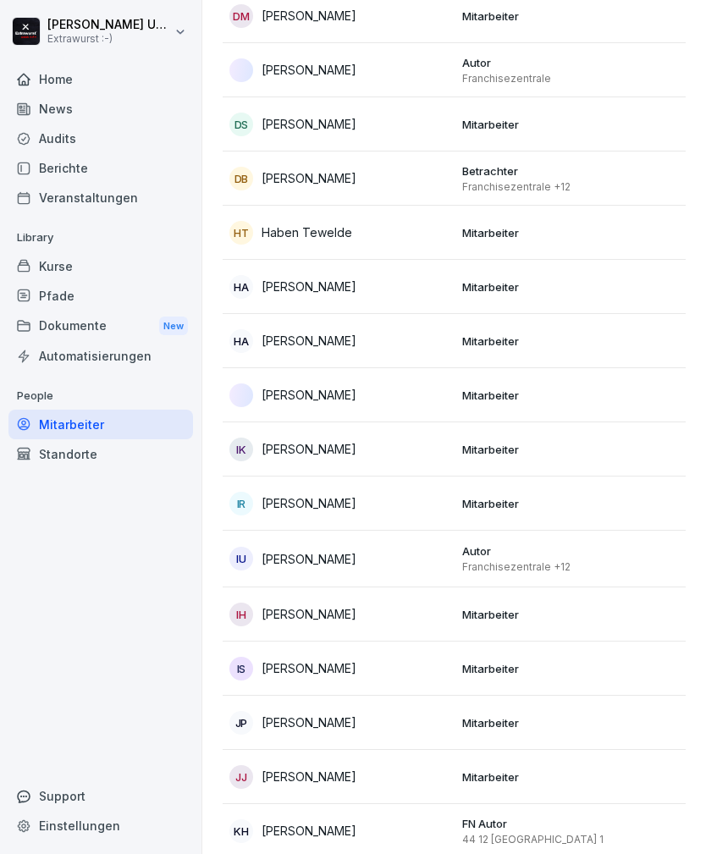
scroll to position [854, 0]
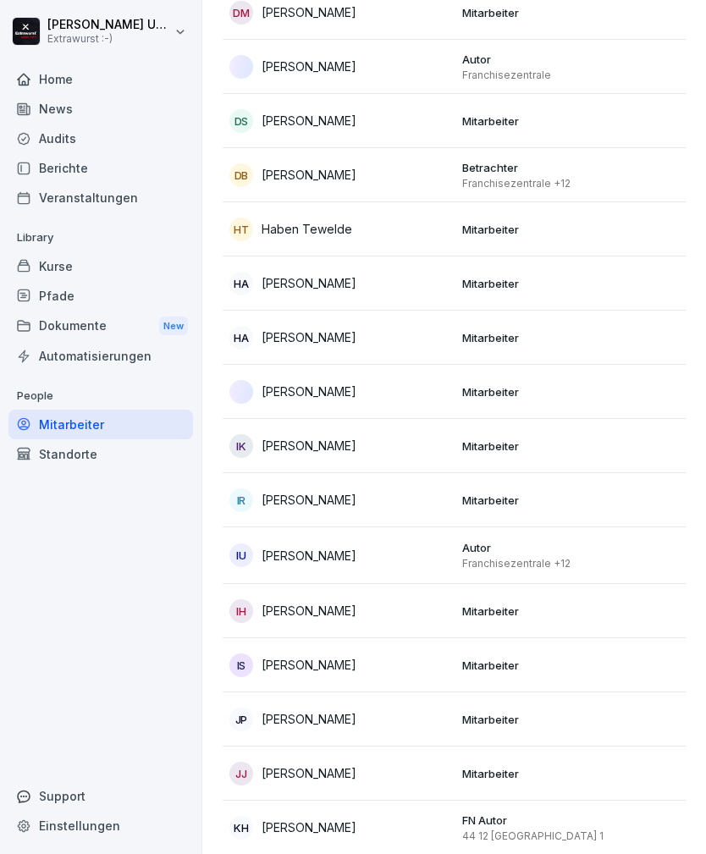
click at [431, 392] on div "[PERSON_NAME]" at bounding box center [338, 392] width 219 height 24
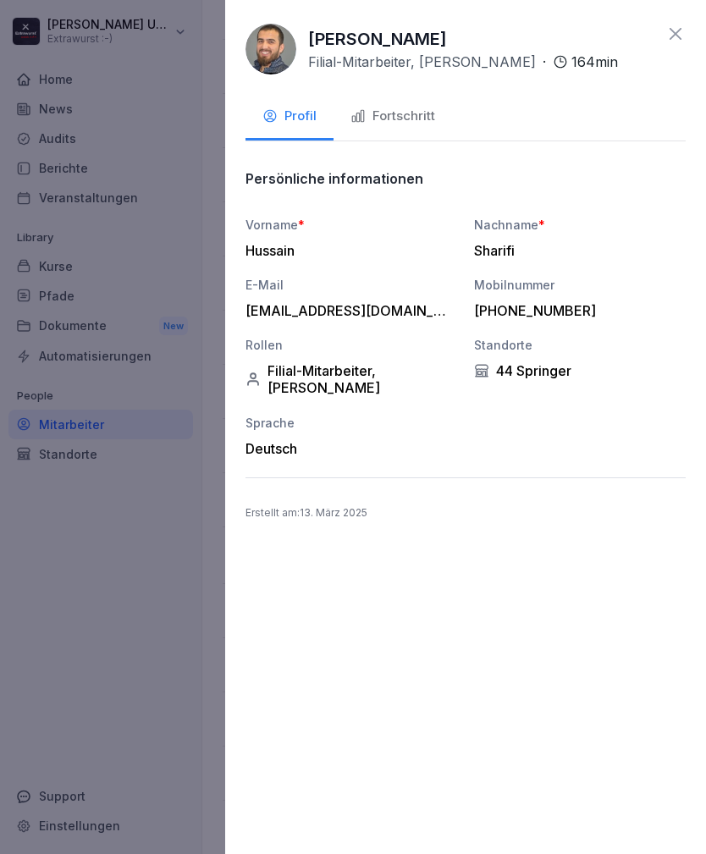
click at [418, 114] on div "Fortschritt" at bounding box center [392, 116] width 85 height 19
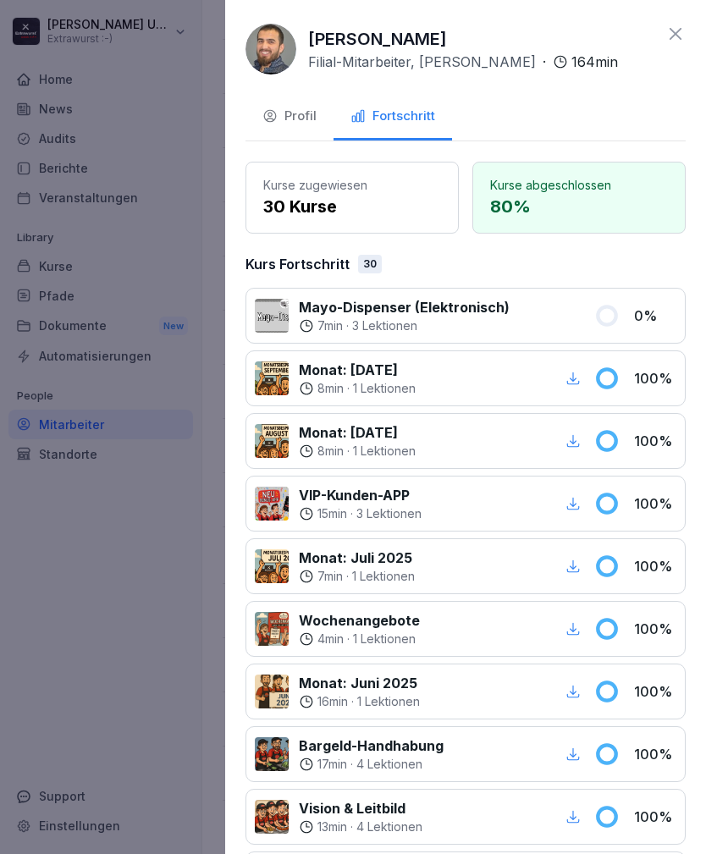
click at [675, 39] on icon at bounding box center [675, 34] width 20 height 20
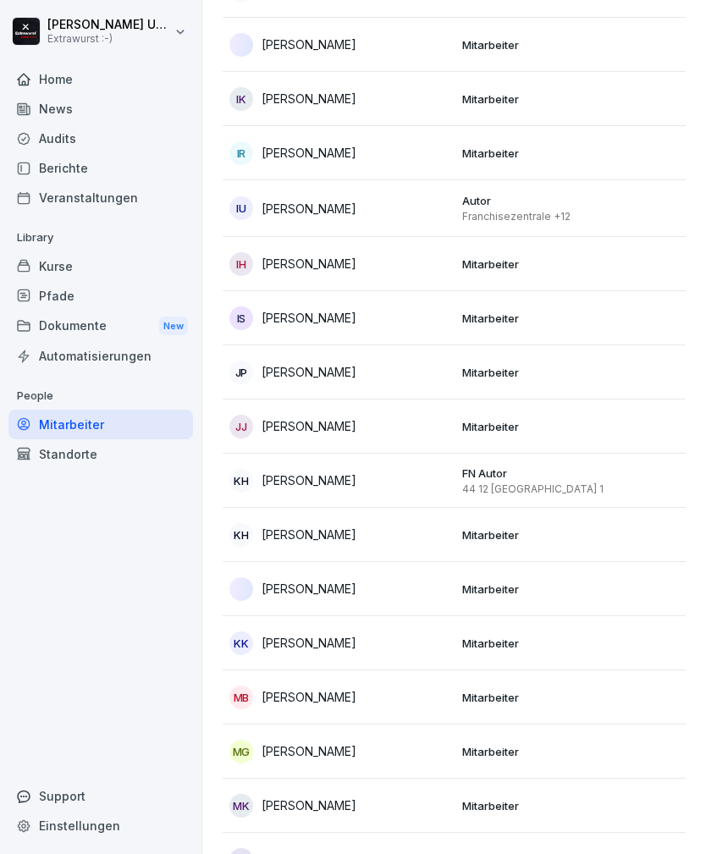
scroll to position [1208, 0]
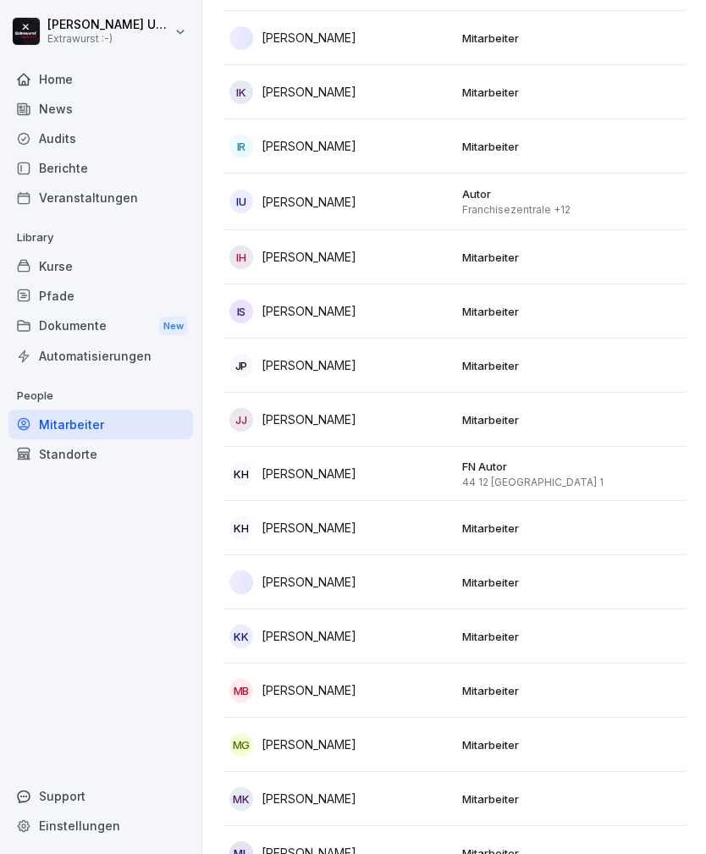
click at [431, 362] on div "[PERSON_NAME]" at bounding box center [338, 366] width 219 height 24
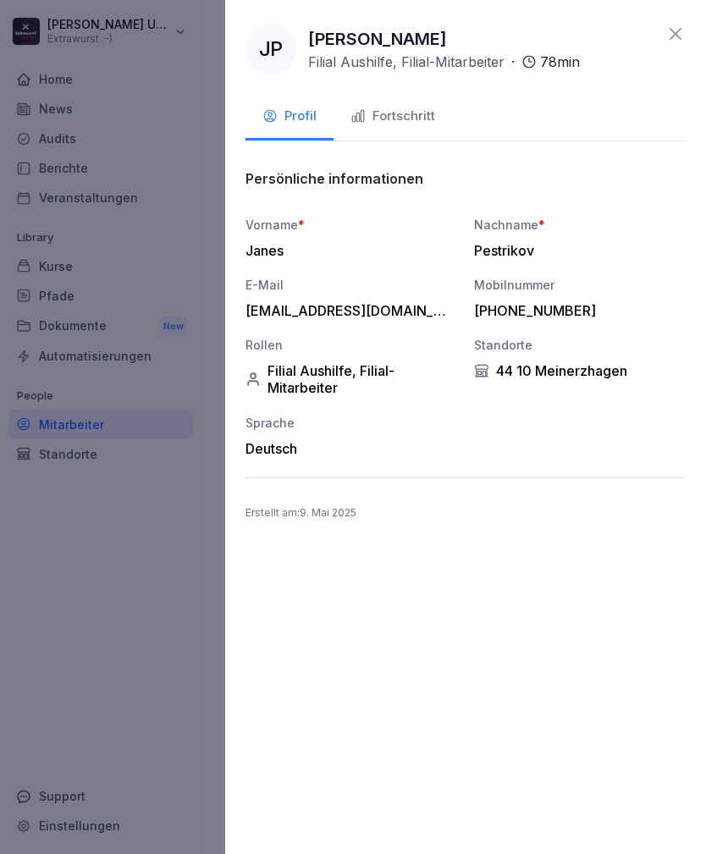
click at [416, 112] on div "Fortschritt" at bounding box center [392, 116] width 85 height 19
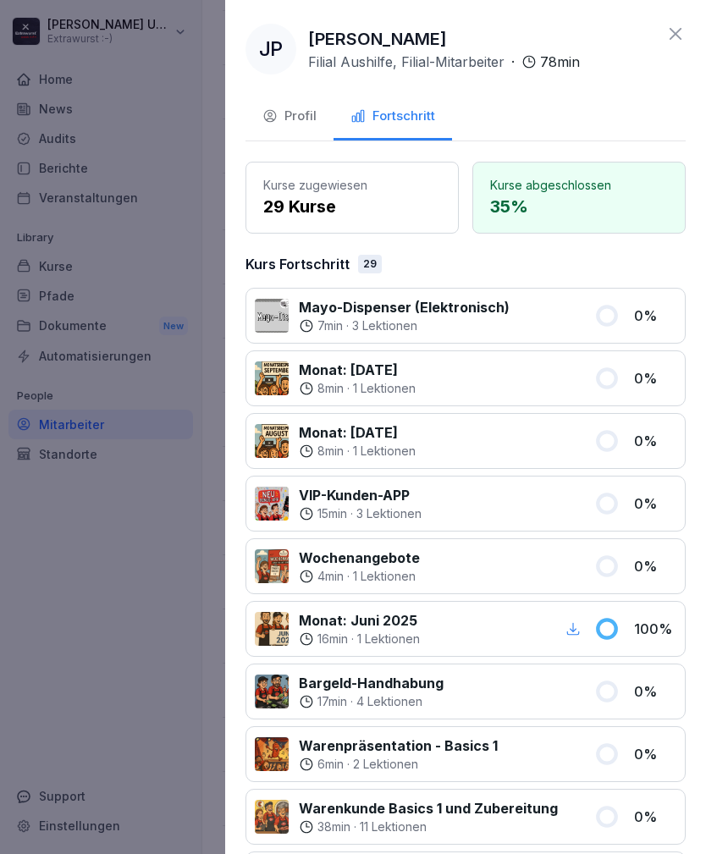
click at [679, 34] on icon at bounding box center [675, 34] width 20 height 20
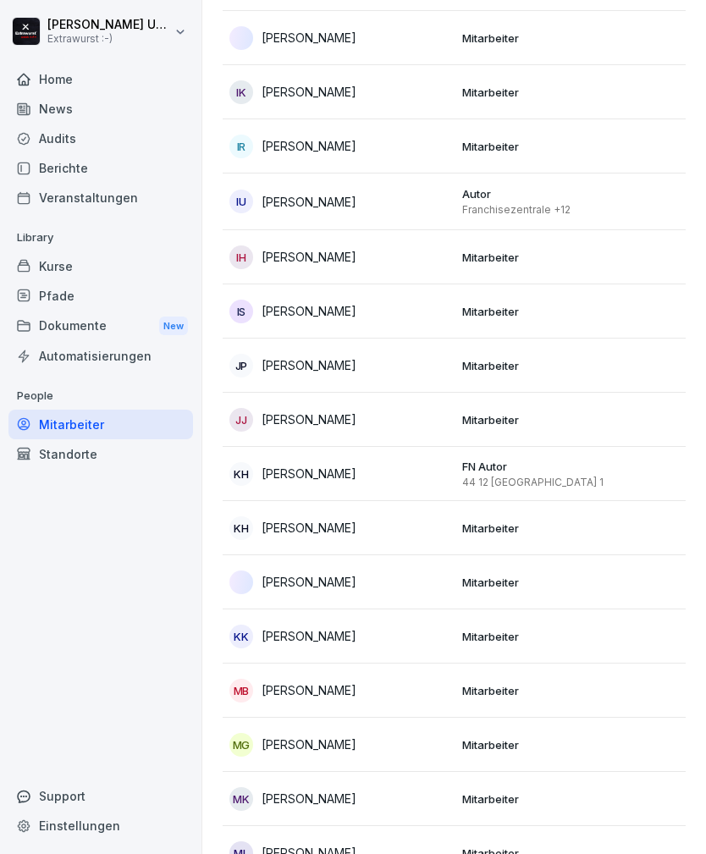
click at [404, 421] on div "[PERSON_NAME]" at bounding box center [338, 420] width 219 height 24
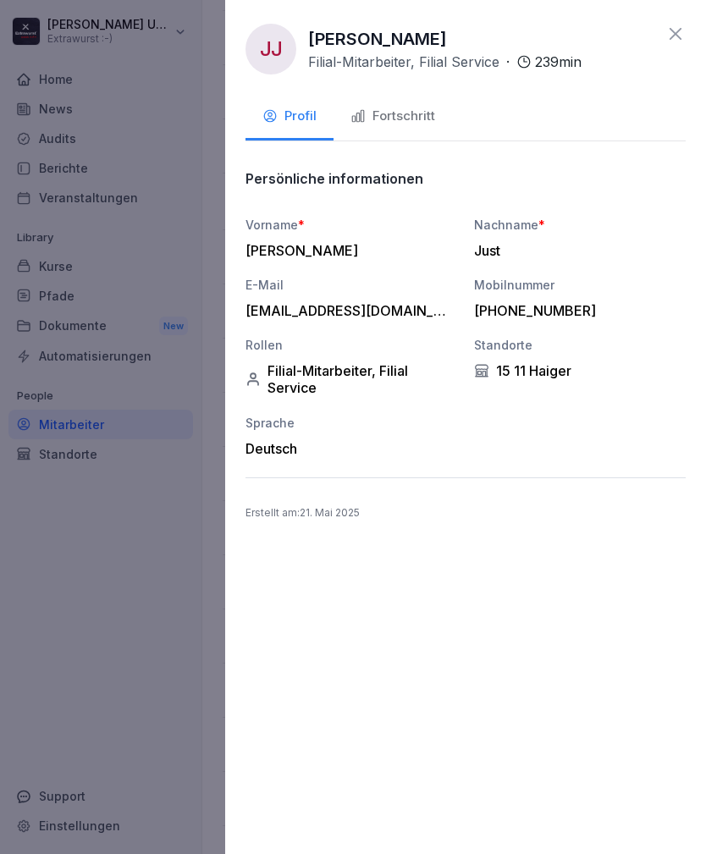
click at [420, 123] on div "Fortschritt" at bounding box center [392, 116] width 85 height 19
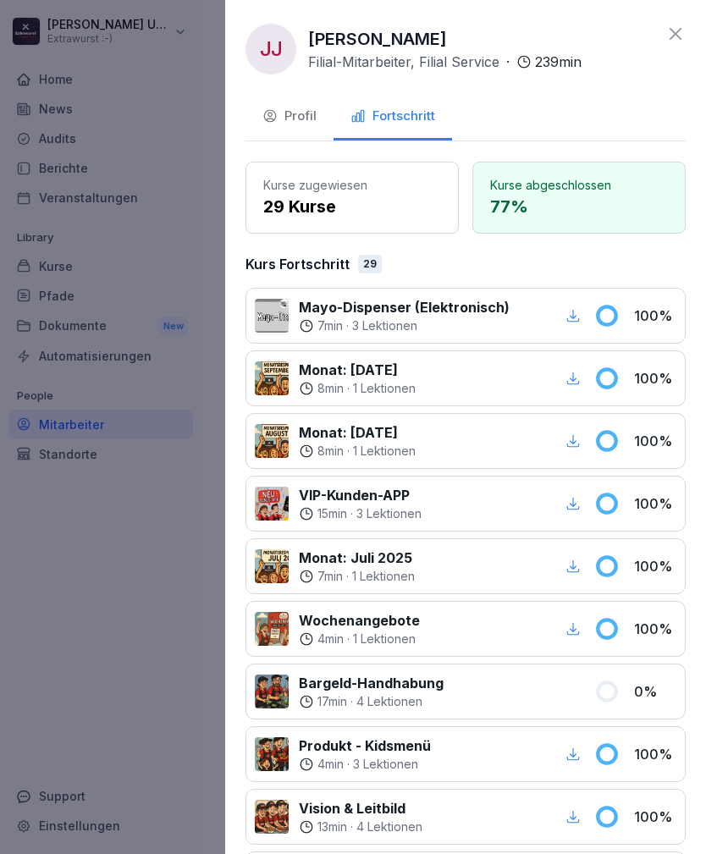
scroll to position [0, 0]
click at [680, 25] on icon at bounding box center [675, 34] width 20 height 20
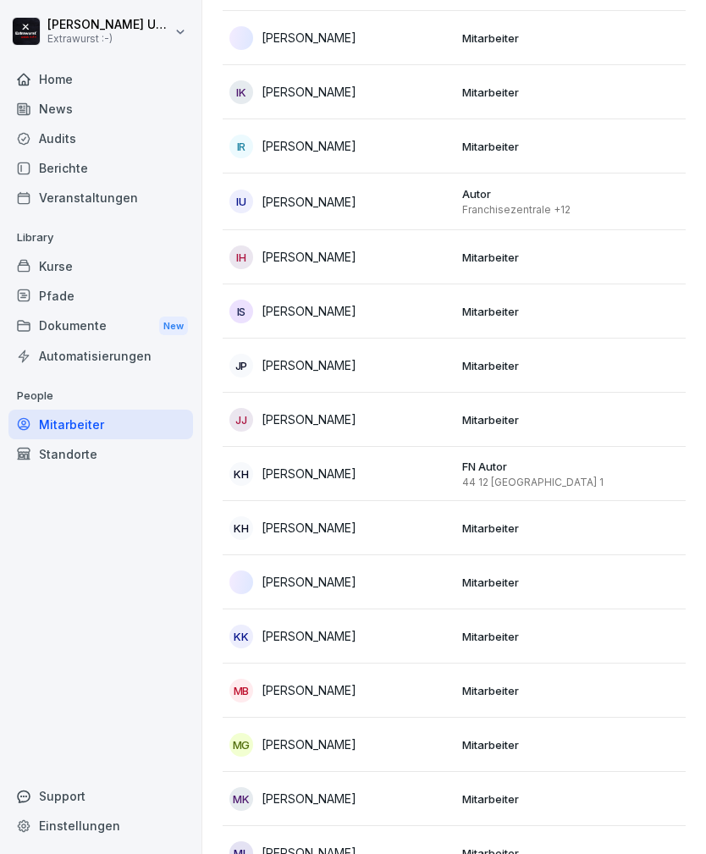
click at [537, 635] on p "Mitarbeiter" at bounding box center [571, 636] width 219 height 15
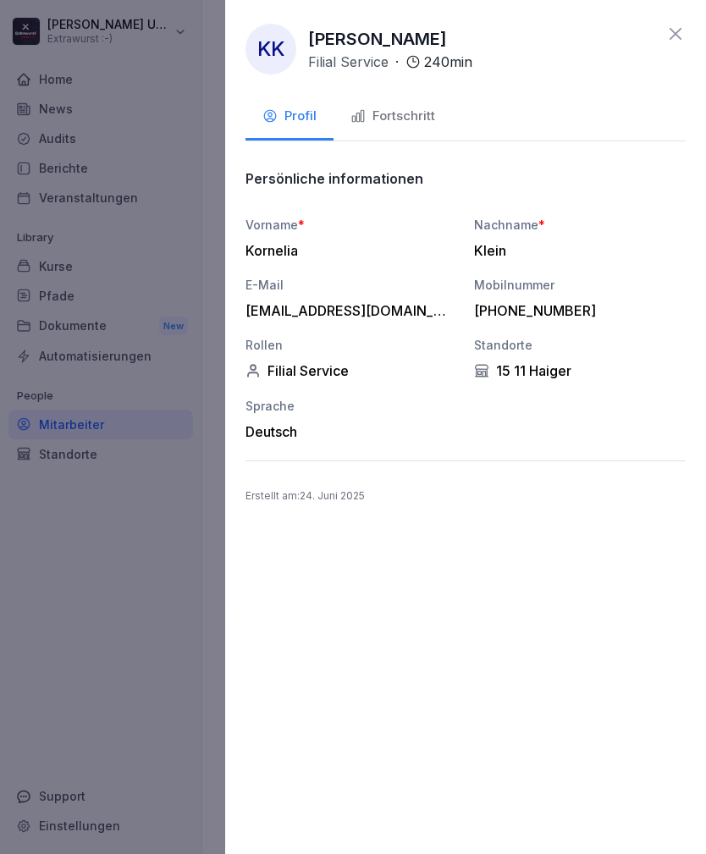
click at [420, 115] on div "Fortschritt" at bounding box center [392, 116] width 85 height 19
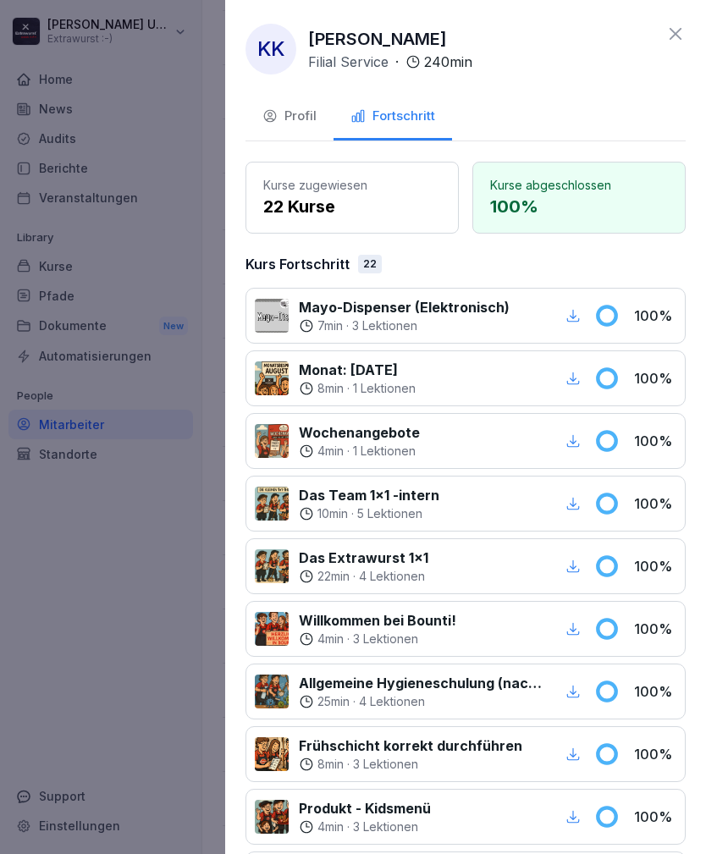
click at [677, 30] on icon at bounding box center [675, 34] width 20 height 20
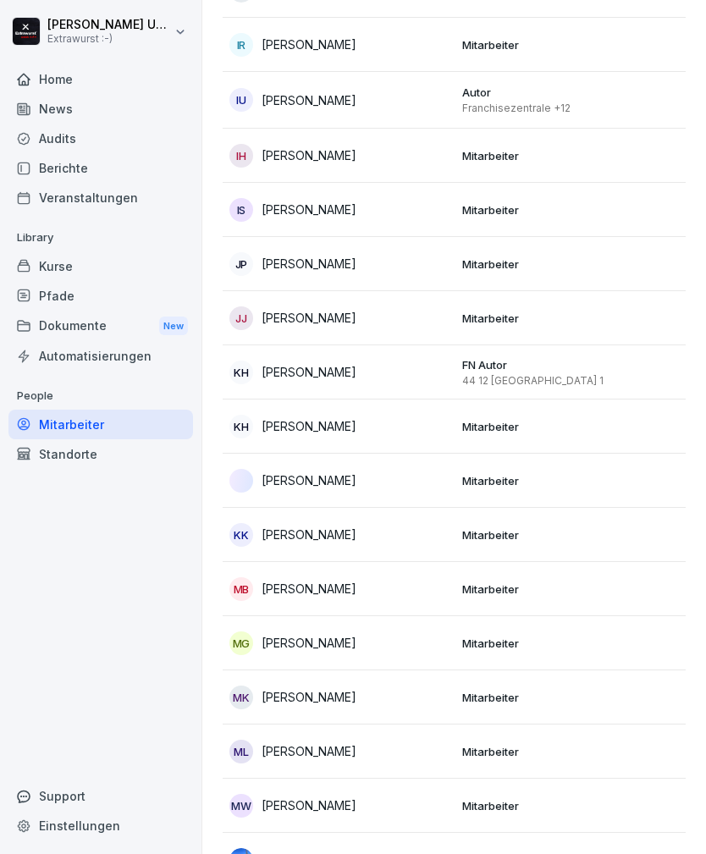
scroll to position [1310, 0]
click at [542, 589] on p "Mitarbeiter" at bounding box center [571, 587] width 219 height 15
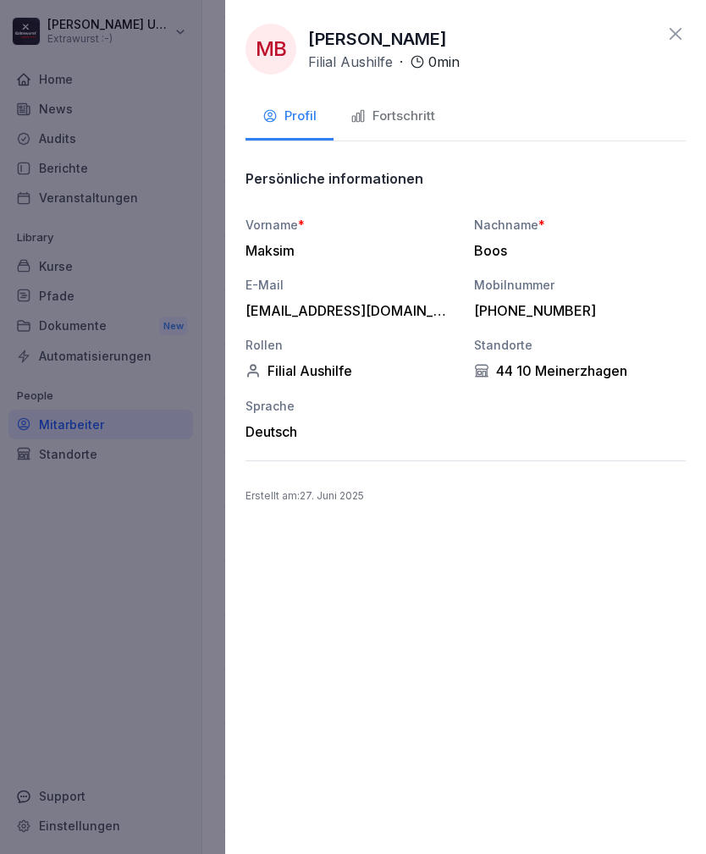
click at [428, 116] on div "Fortschritt" at bounding box center [392, 116] width 85 height 19
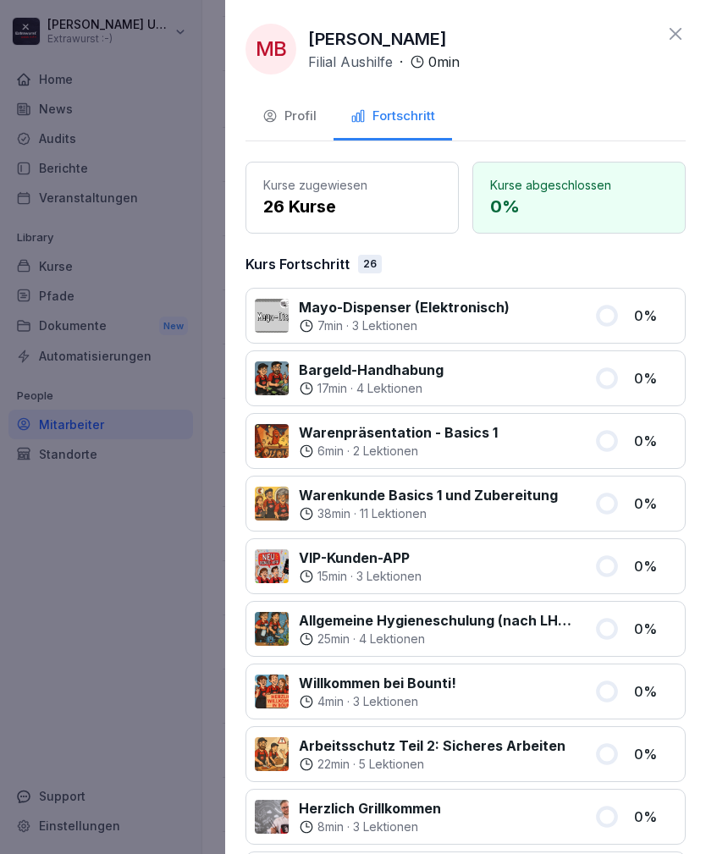
click at [683, 30] on icon at bounding box center [675, 34] width 20 height 20
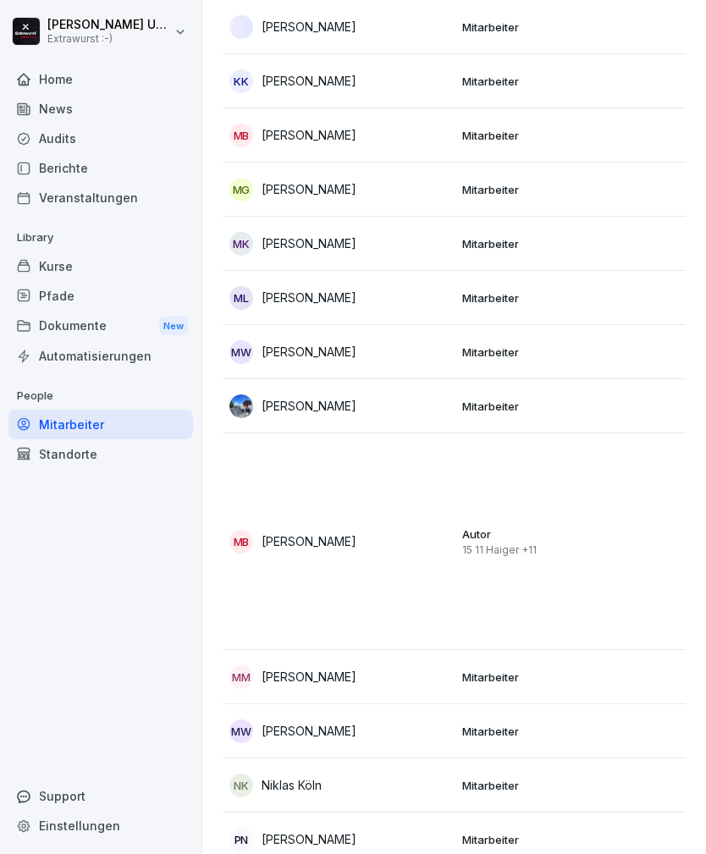
scroll to position [1764, 0]
click at [516, 668] on p "Mitarbeiter" at bounding box center [571, 675] width 219 height 15
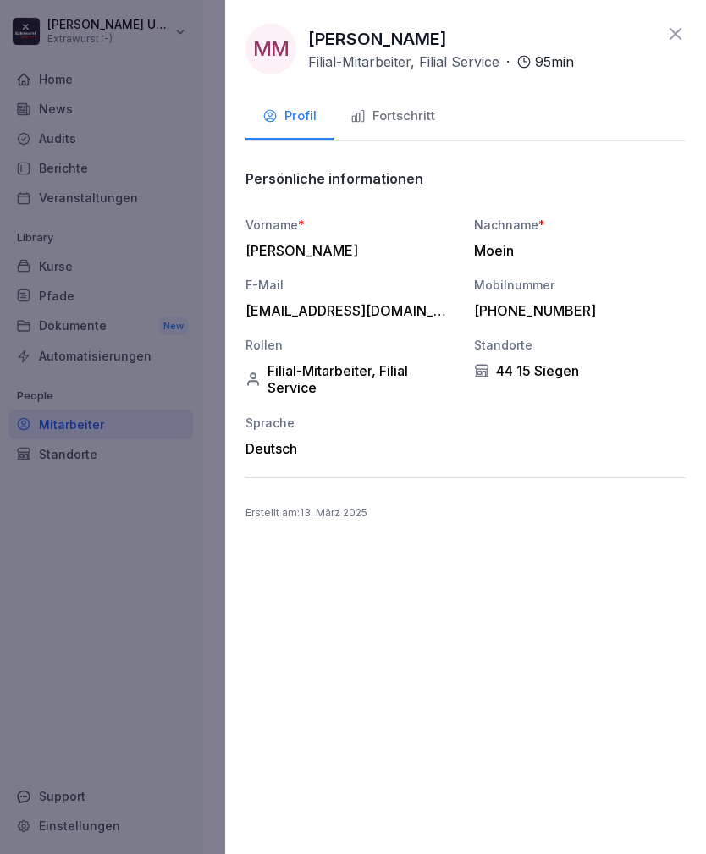
click at [426, 106] on button "Fortschritt" at bounding box center [392, 118] width 118 height 46
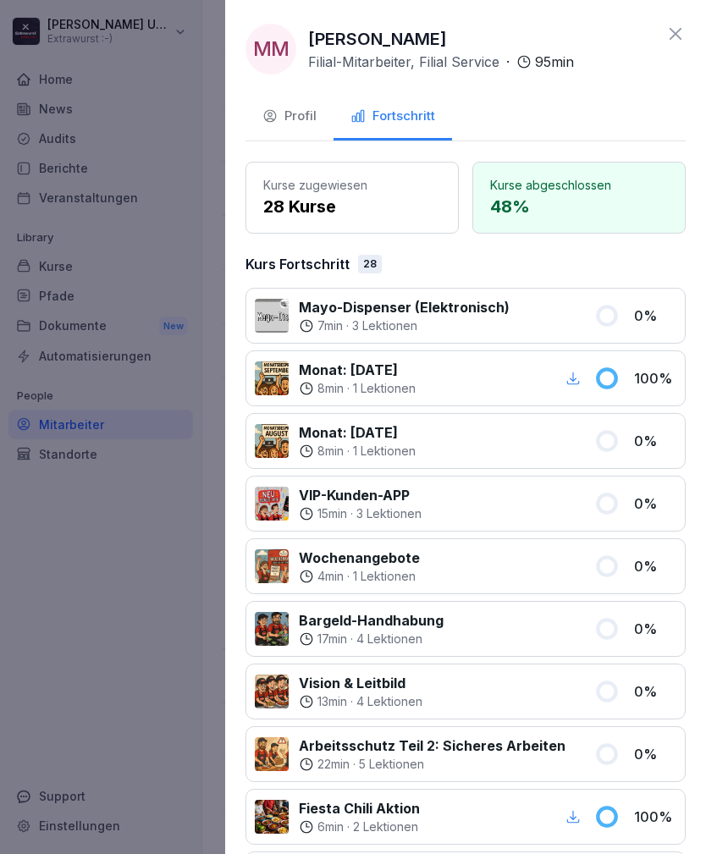
click at [677, 32] on icon at bounding box center [675, 34] width 12 height 12
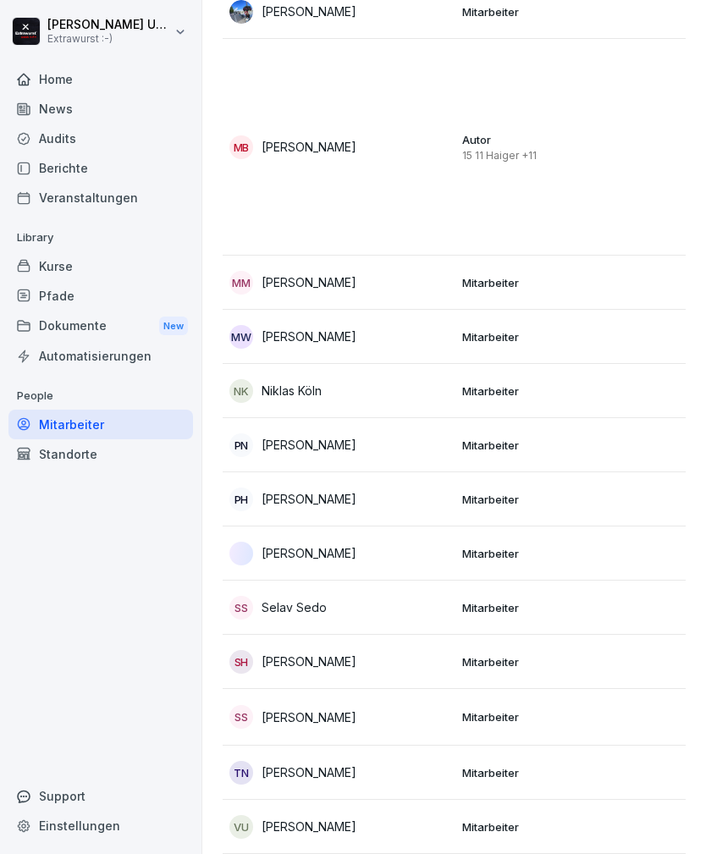
scroll to position [2166, 0]
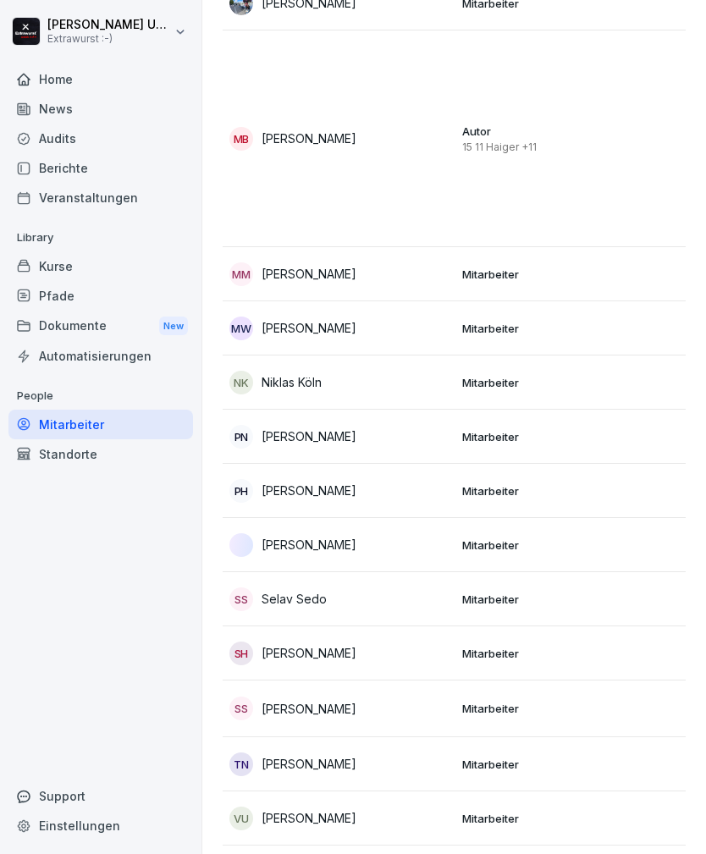
click at [542, 756] on p "Mitarbeiter" at bounding box center [571, 763] width 219 height 15
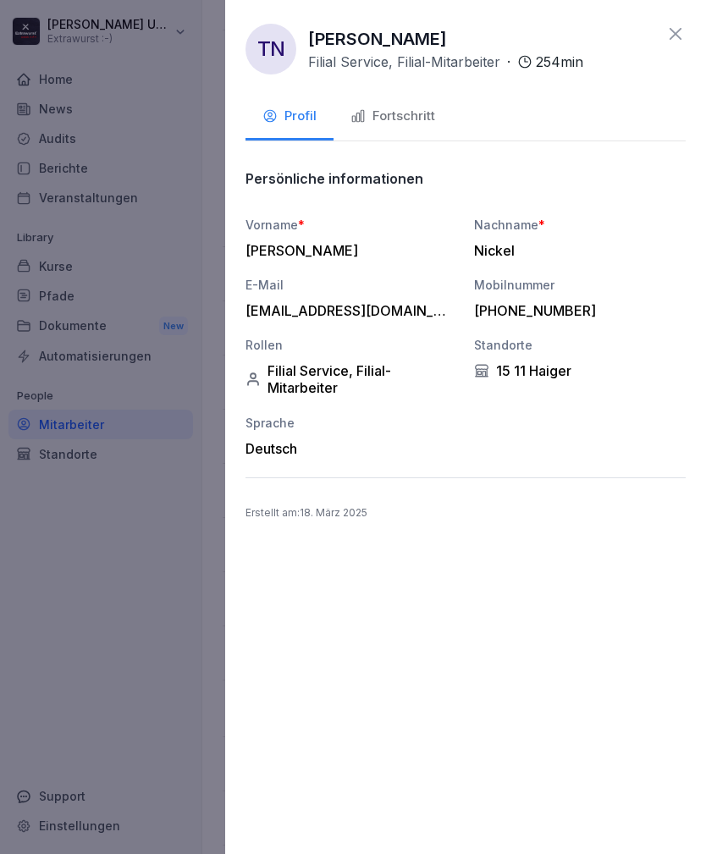
click at [404, 113] on div "Fortschritt" at bounding box center [392, 116] width 85 height 19
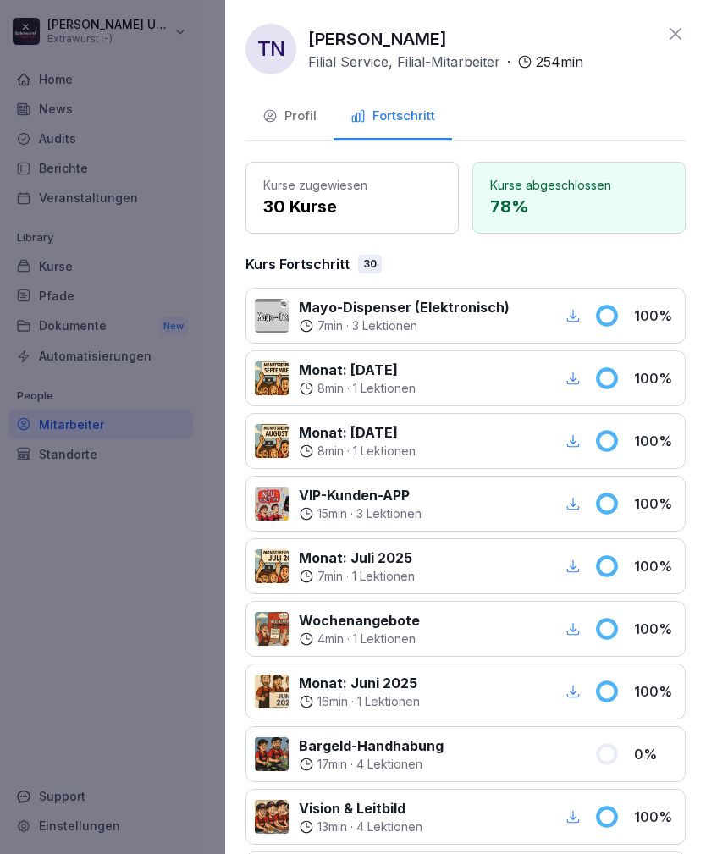
click at [675, 31] on icon at bounding box center [675, 34] width 20 height 20
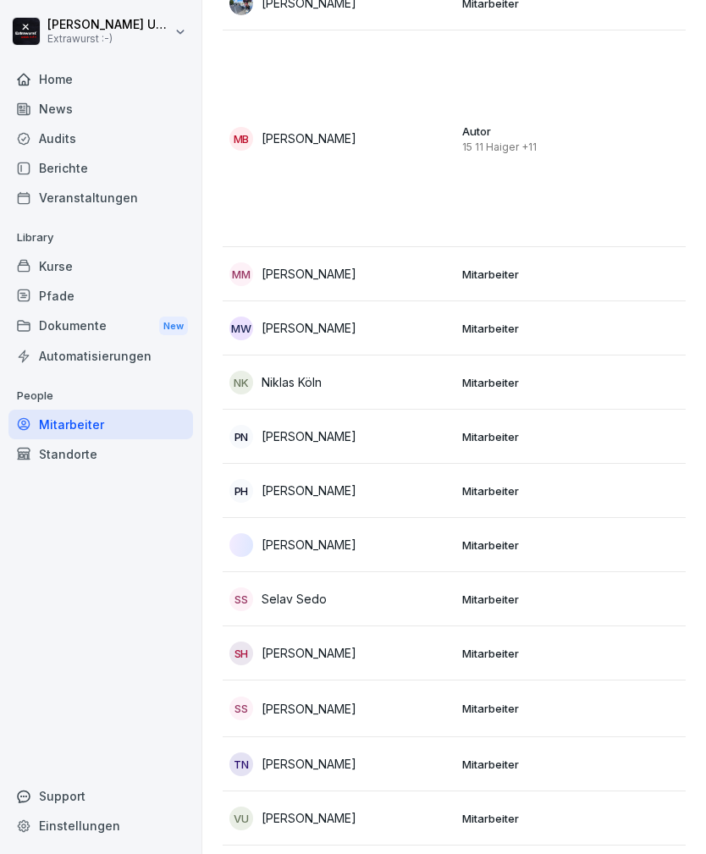
click at [537, 810] on p "Mitarbeiter" at bounding box center [571, 817] width 219 height 15
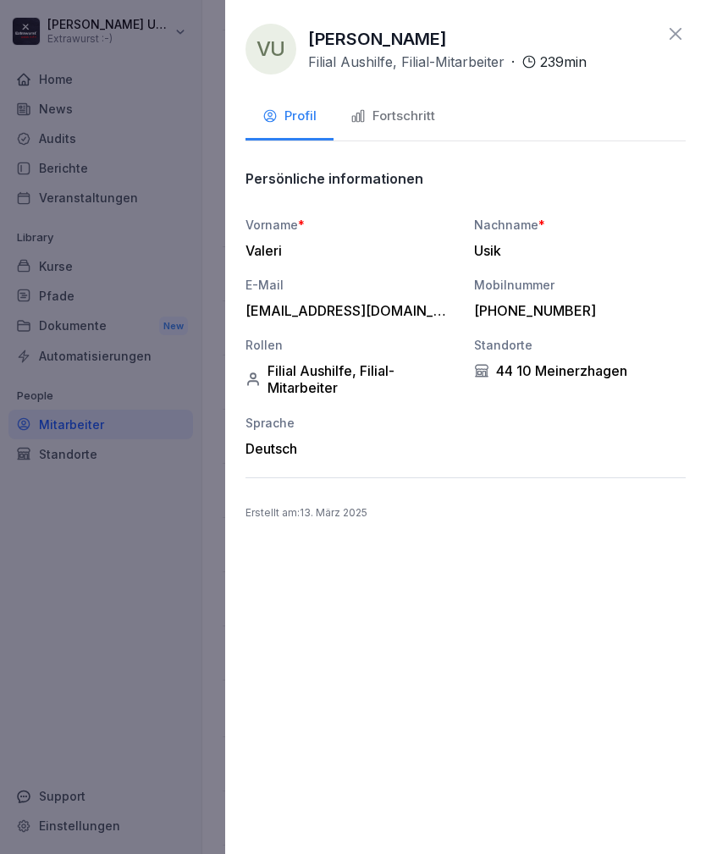
click at [413, 108] on div "Fortschritt" at bounding box center [392, 116] width 85 height 19
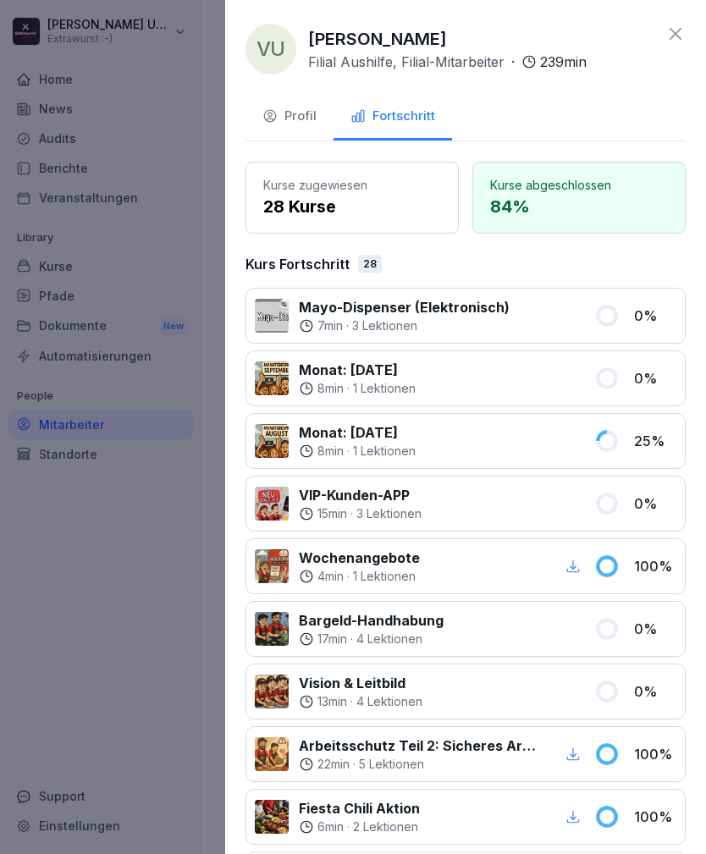
click at [680, 40] on icon at bounding box center [675, 34] width 12 height 12
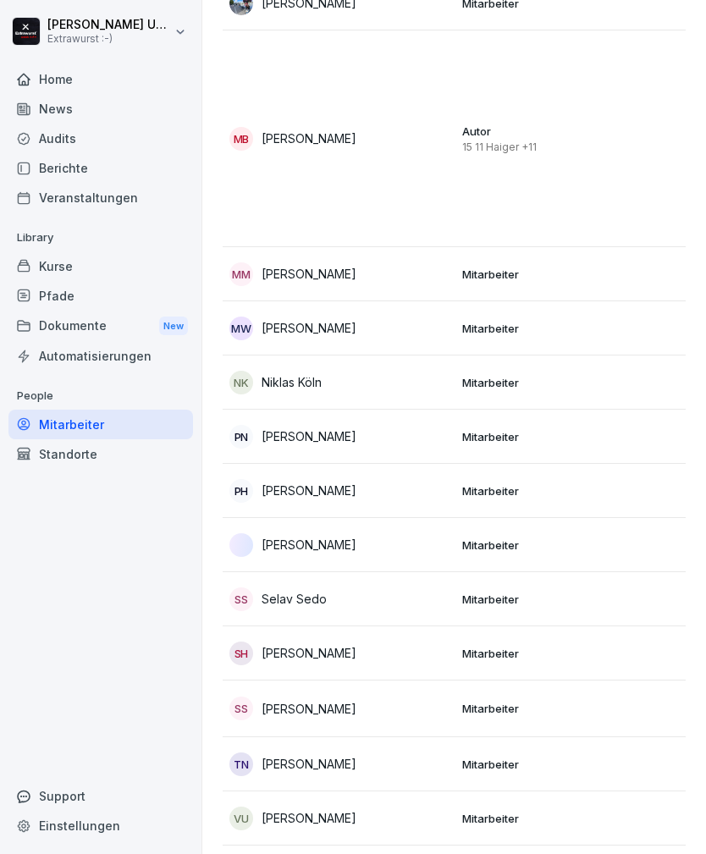
click at [349, 806] on div "VU [PERSON_NAME]" at bounding box center [338, 818] width 219 height 24
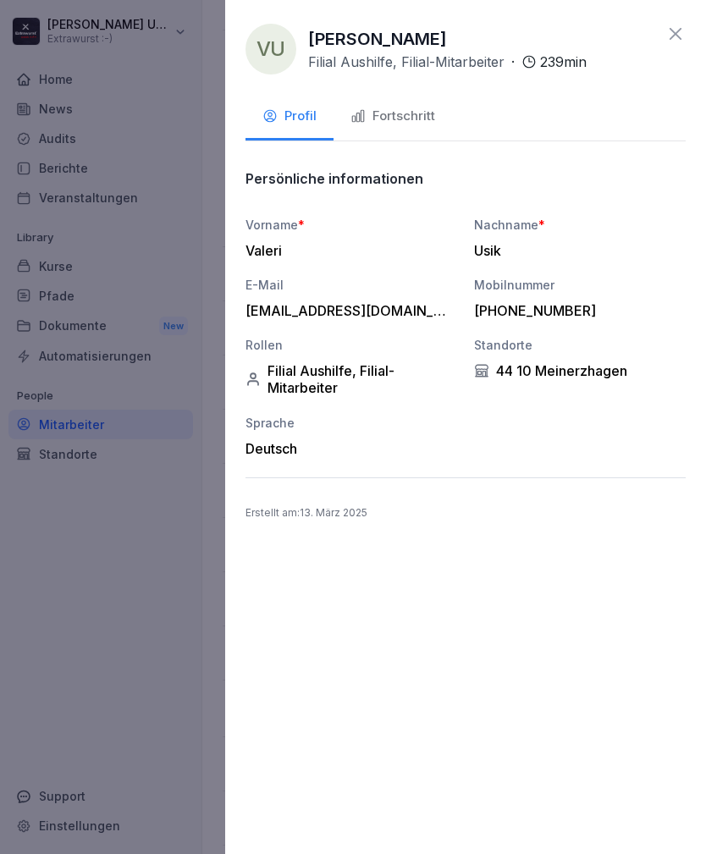
click at [414, 112] on div "Fortschritt" at bounding box center [392, 116] width 85 height 19
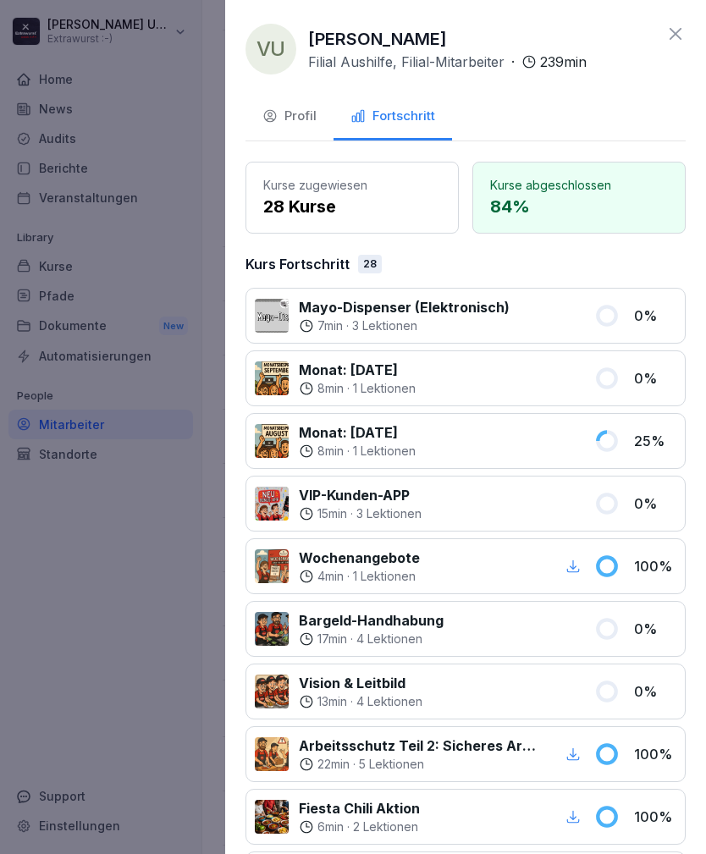
scroll to position [0, 0]
click at [678, 33] on icon at bounding box center [675, 34] width 20 height 20
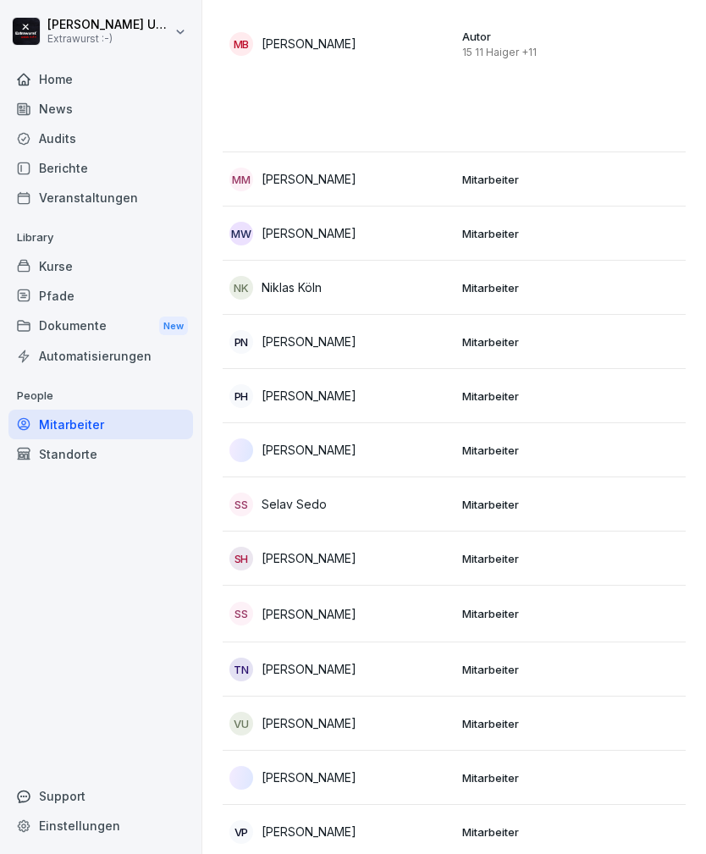
scroll to position [2260, 0]
click at [539, 771] on p "Mitarbeiter" at bounding box center [571, 778] width 219 height 15
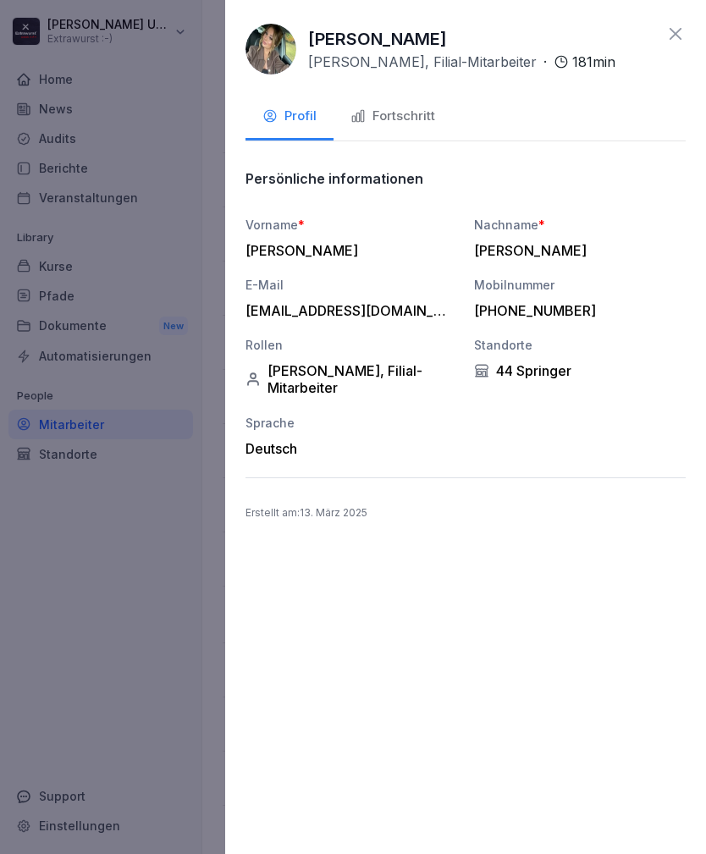
click at [411, 109] on div "Fortschritt" at bounding box center [392, 116] width 85 height 19
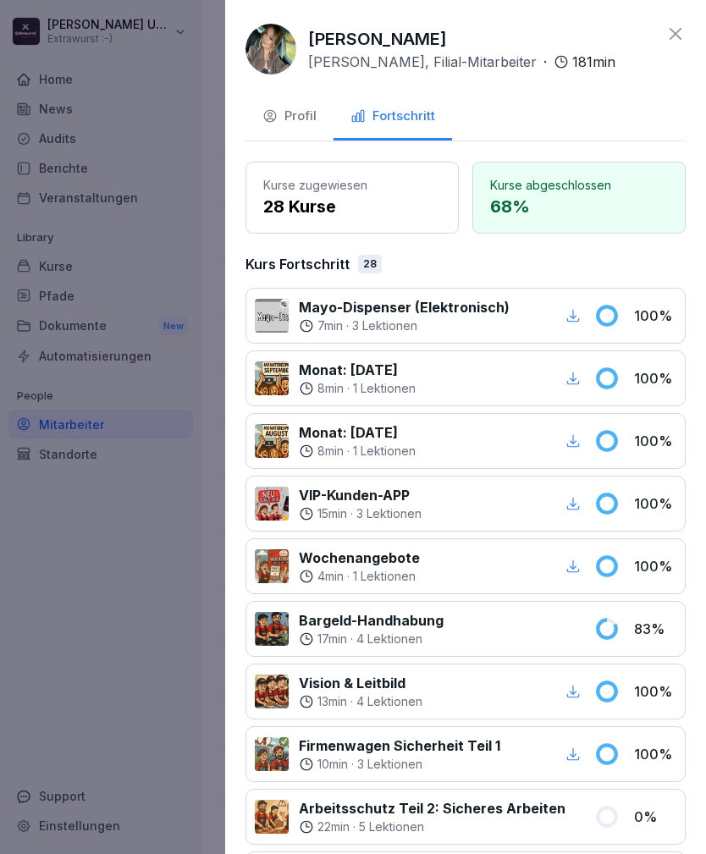
click at [277, 48] on img at bounding box center [270, 49] width 51 height 51
click at [682, 31] on icon at bounding box center [675, 34] width 20 height 20
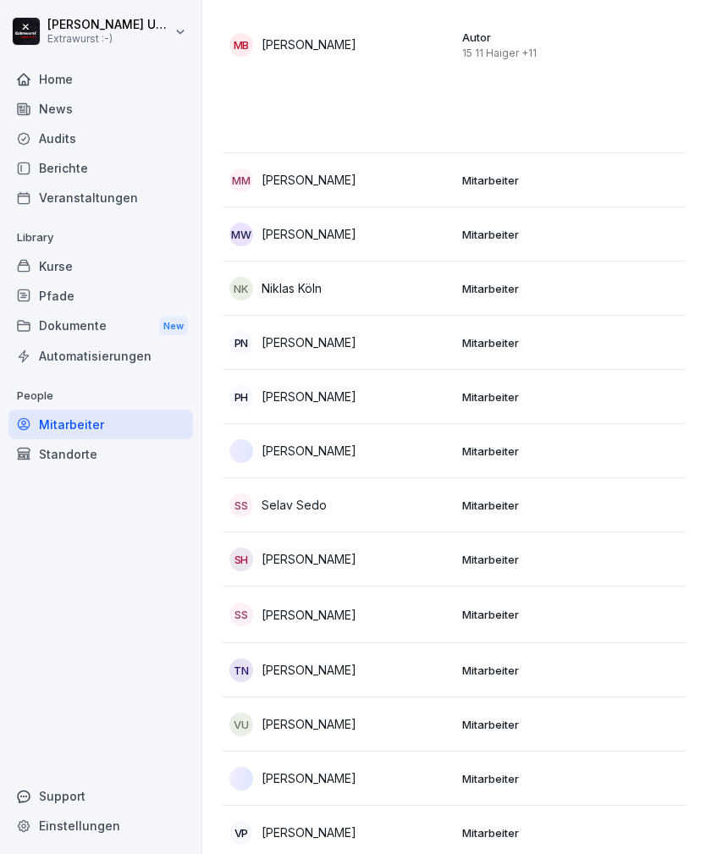
click at [537, 825] on p "Mitarbeiter" at bounding box center [571, 832] width 219 height 15
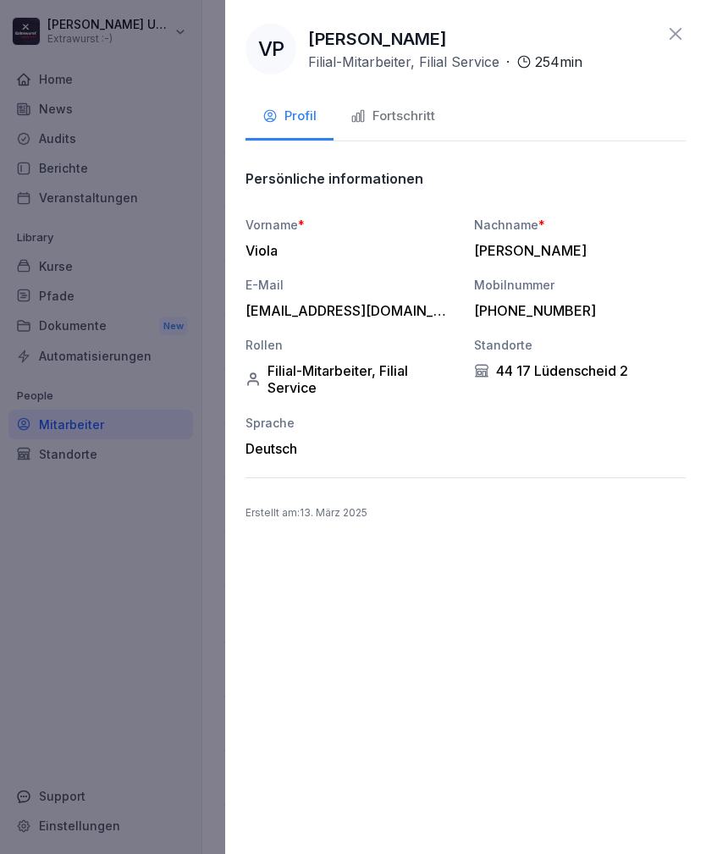
click at [409, 114] on div "Fortschritt" at bounding box center [392, 116] width 85 height 19
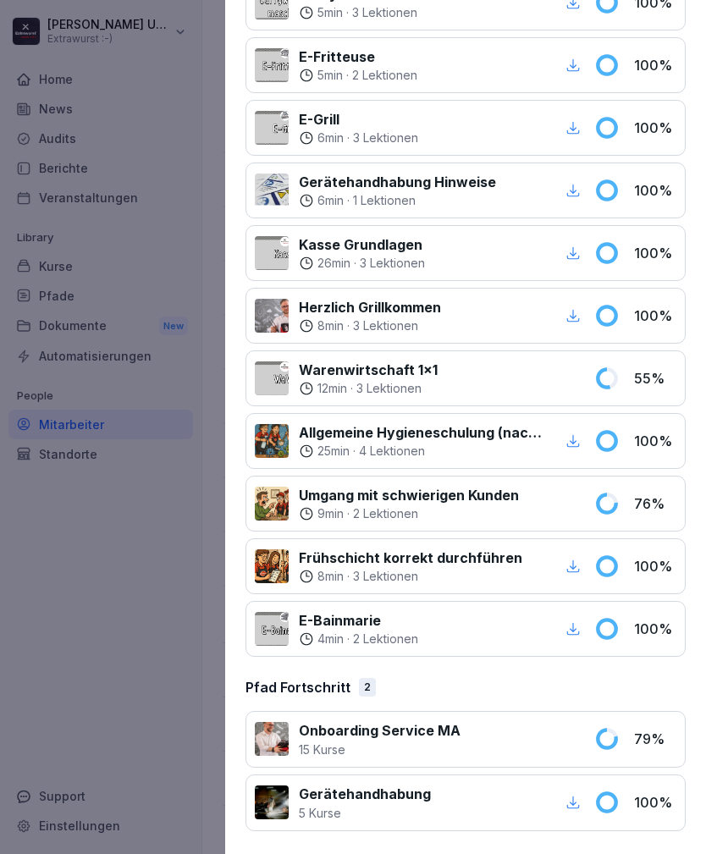
scroll to position [1503, 0]
click at [525, 744] on div at bounding box center [526, 739] width 113 height 38
click at [417, 732] on p "Onboarding Service MA" at bounding box center [380, 730] width 162 height 20
click at [618, 739] on icon at bounding box center [606, 738] width 25 height 25
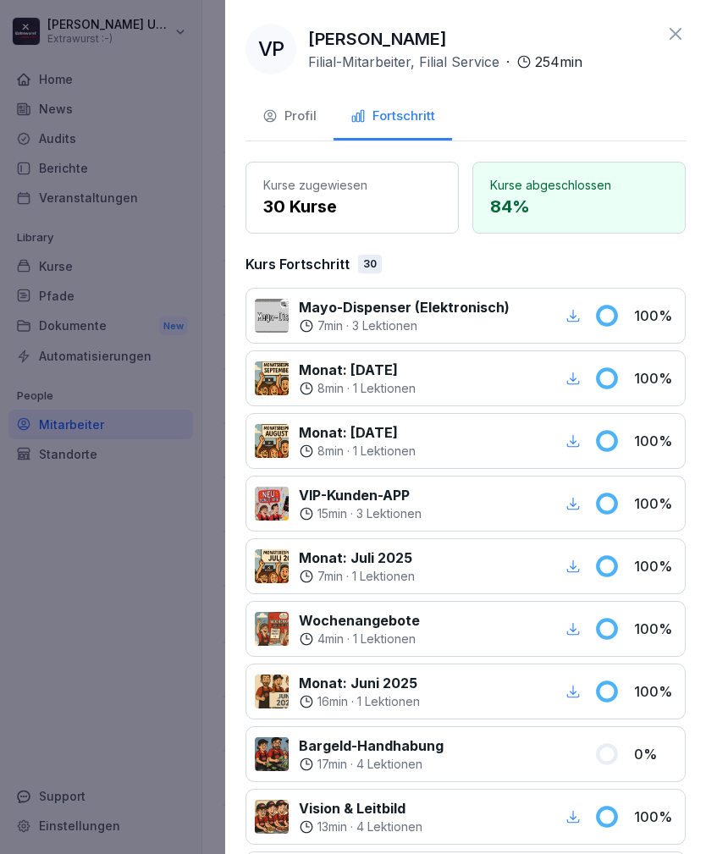
scroll to position [0, 0]
click at [676, 34] on icon at bounding box center [675, 34] width 12 height 12
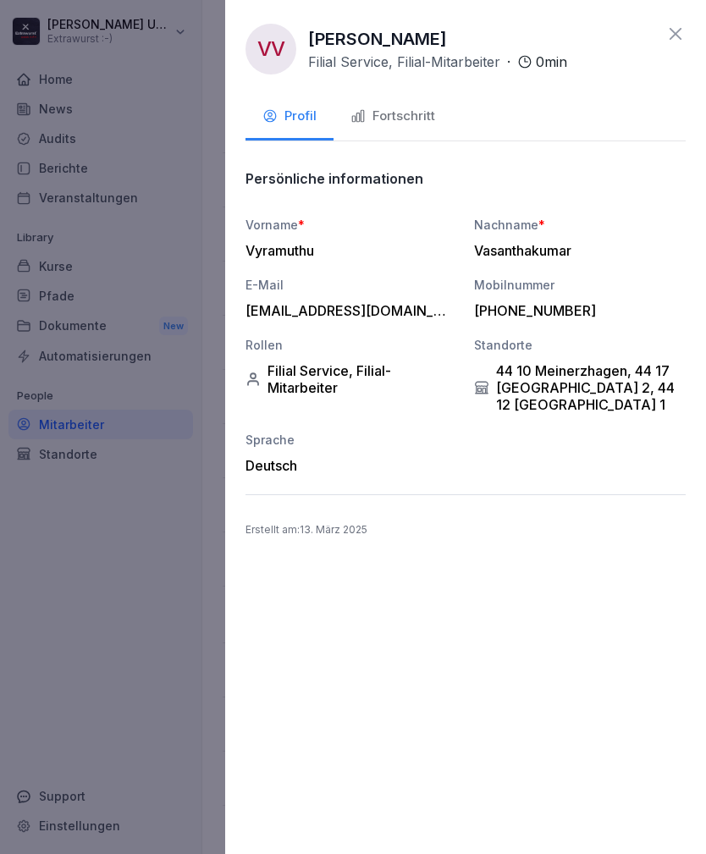
click at [416, 113] on div "Fortschritt" at bounding box center [392, 116] width 85 height 19
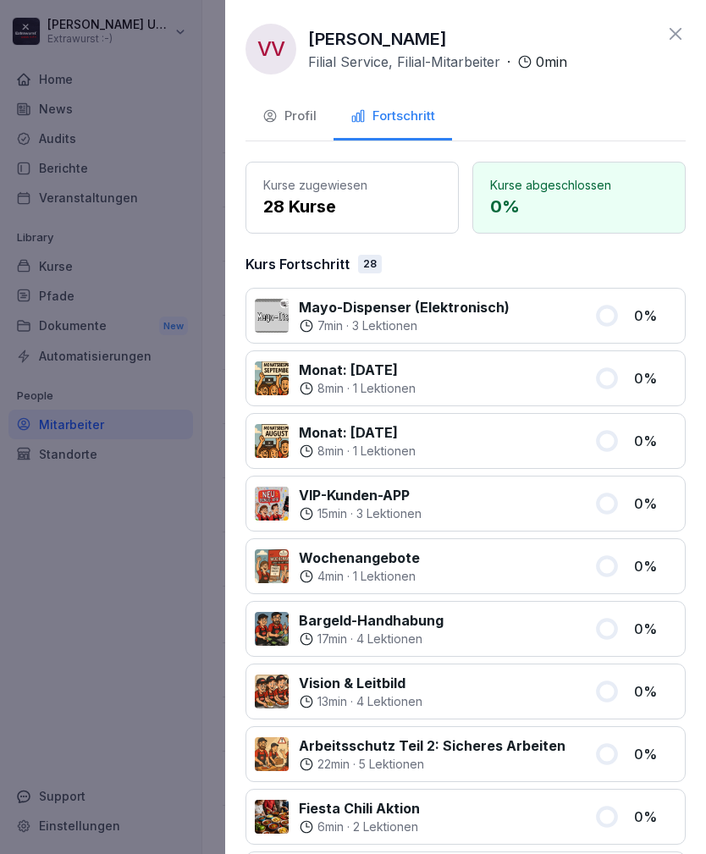
click at [673, 30] on icon at bounding box center [675, 34] width 20 height 20
